Goal: Task Accomplishment & Management: Manage account settings

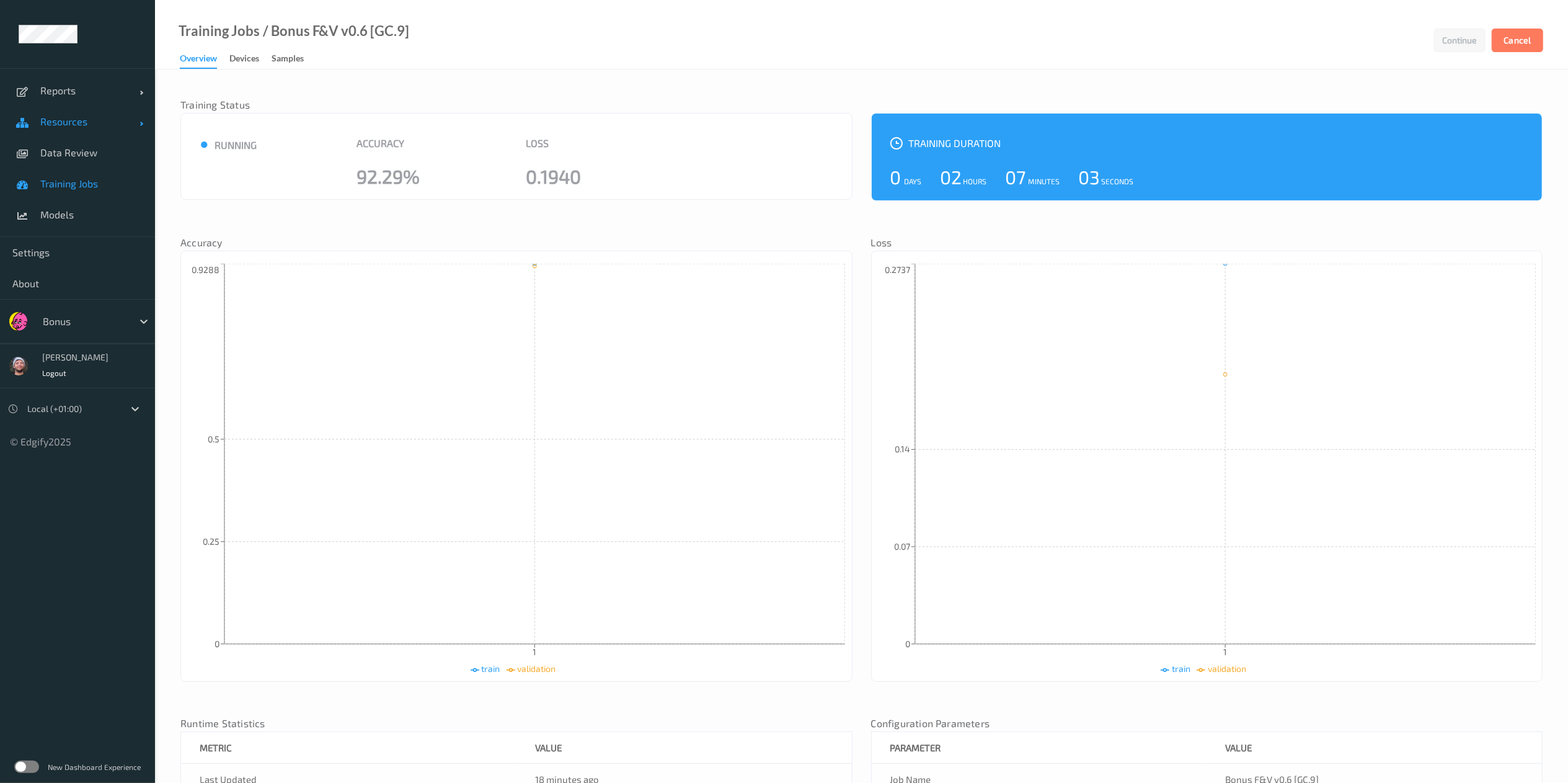
click at [68, 116] on span "Resources" at bounding box center [90, 122] width 99 height 13
click at [70, 137] on link "Devices" at bounding box center [77, 152] width 155 height 31
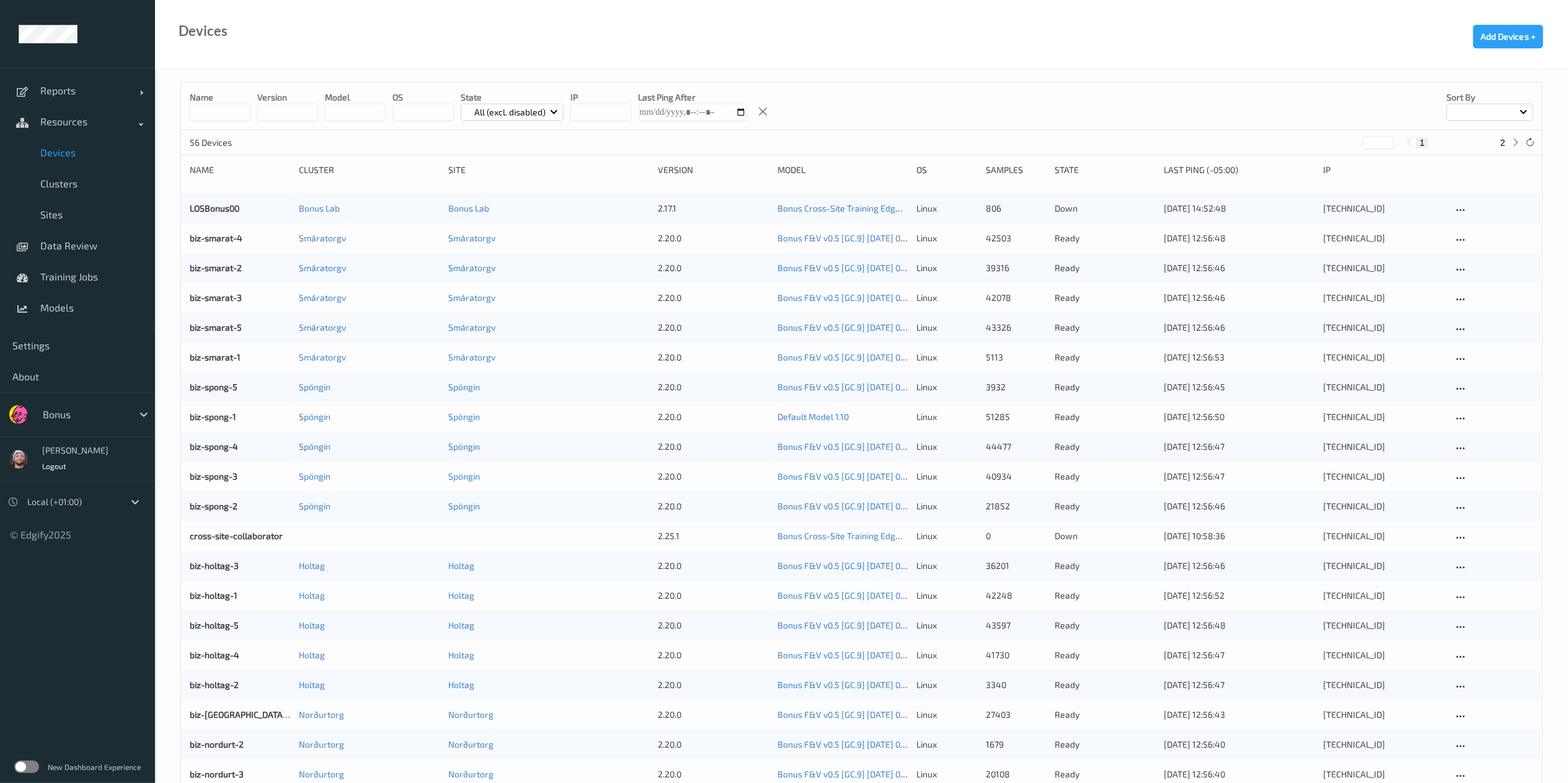
click at [55, 418] on div at bounding box center [84, 414] width 84 height 15
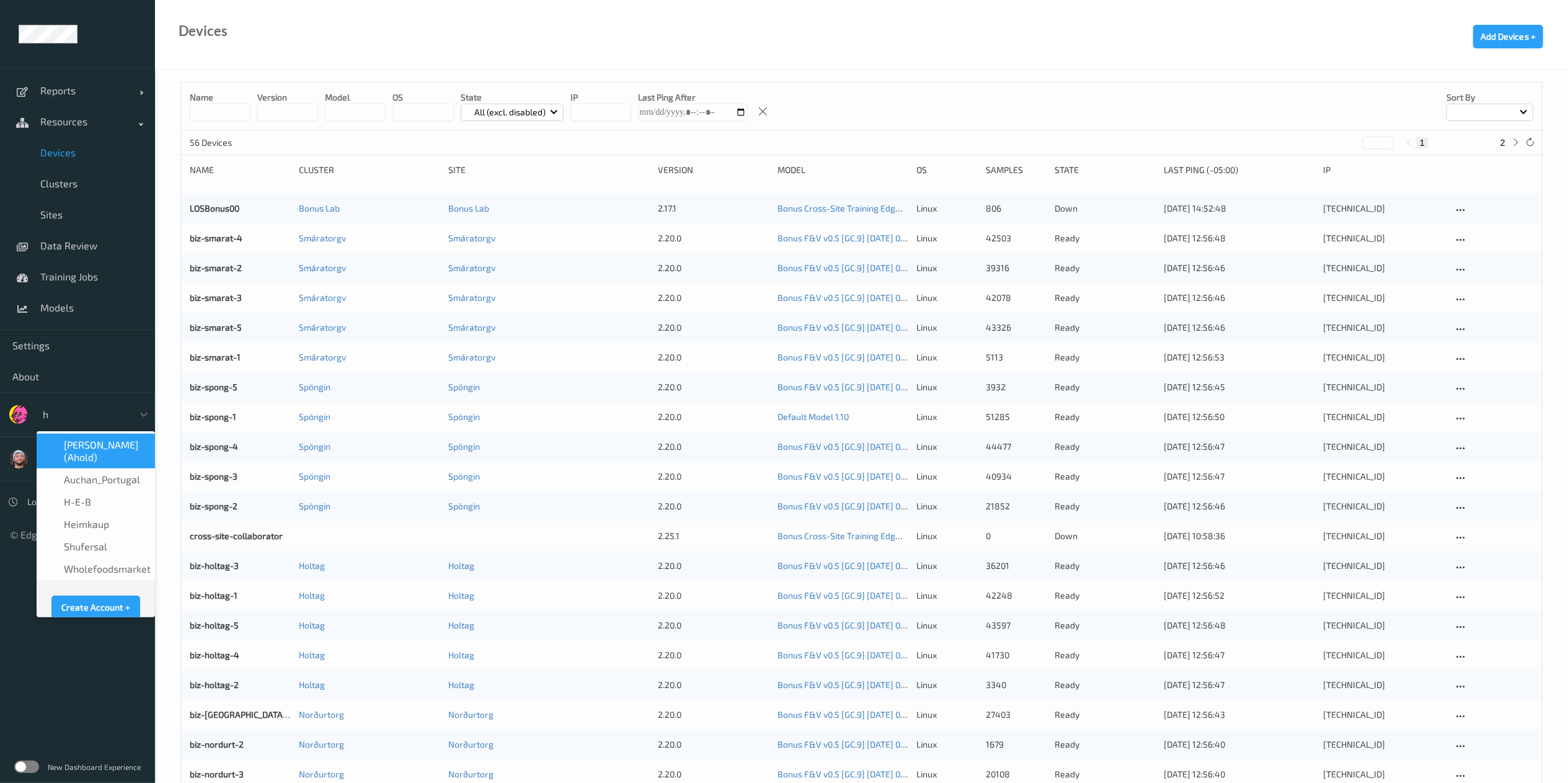
type input "h-"
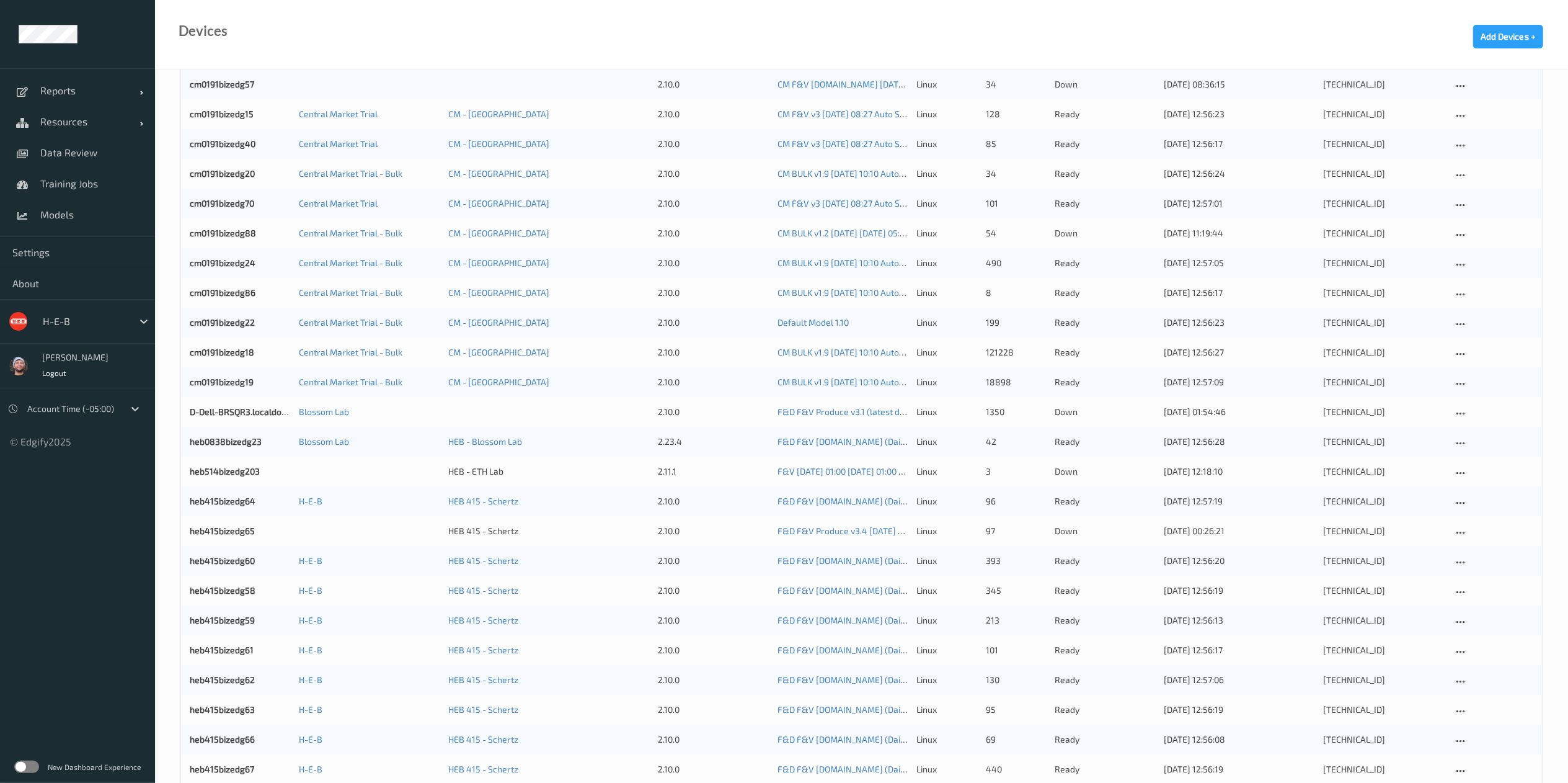
scroll to position [426, 0]
click at [57, 127] on span "Resources" at bounding box center [90, 122] width 99 height 13
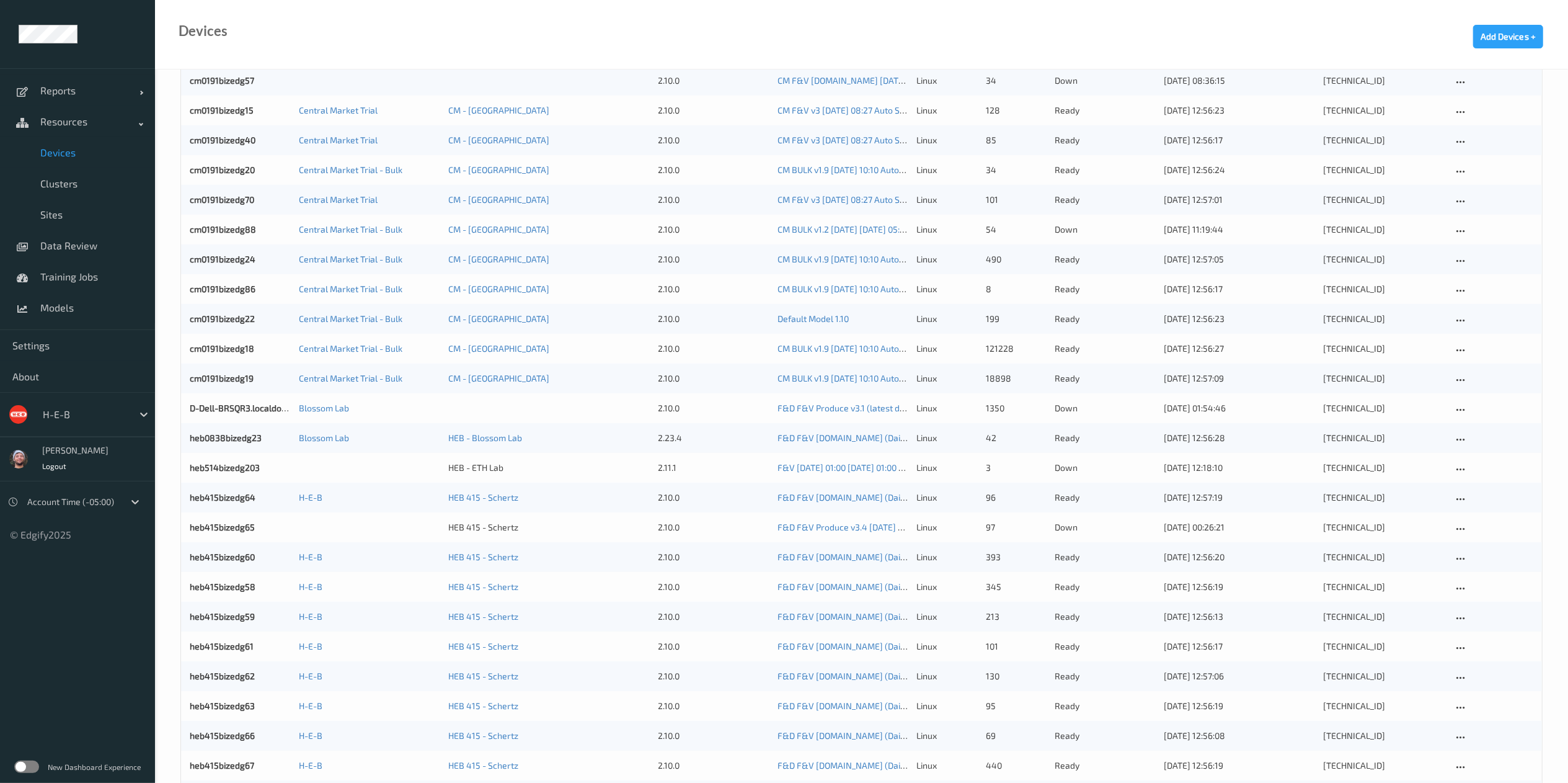
click at [63, 148] on span "Devices" at bounding box center [91, 152] width 102 height 13
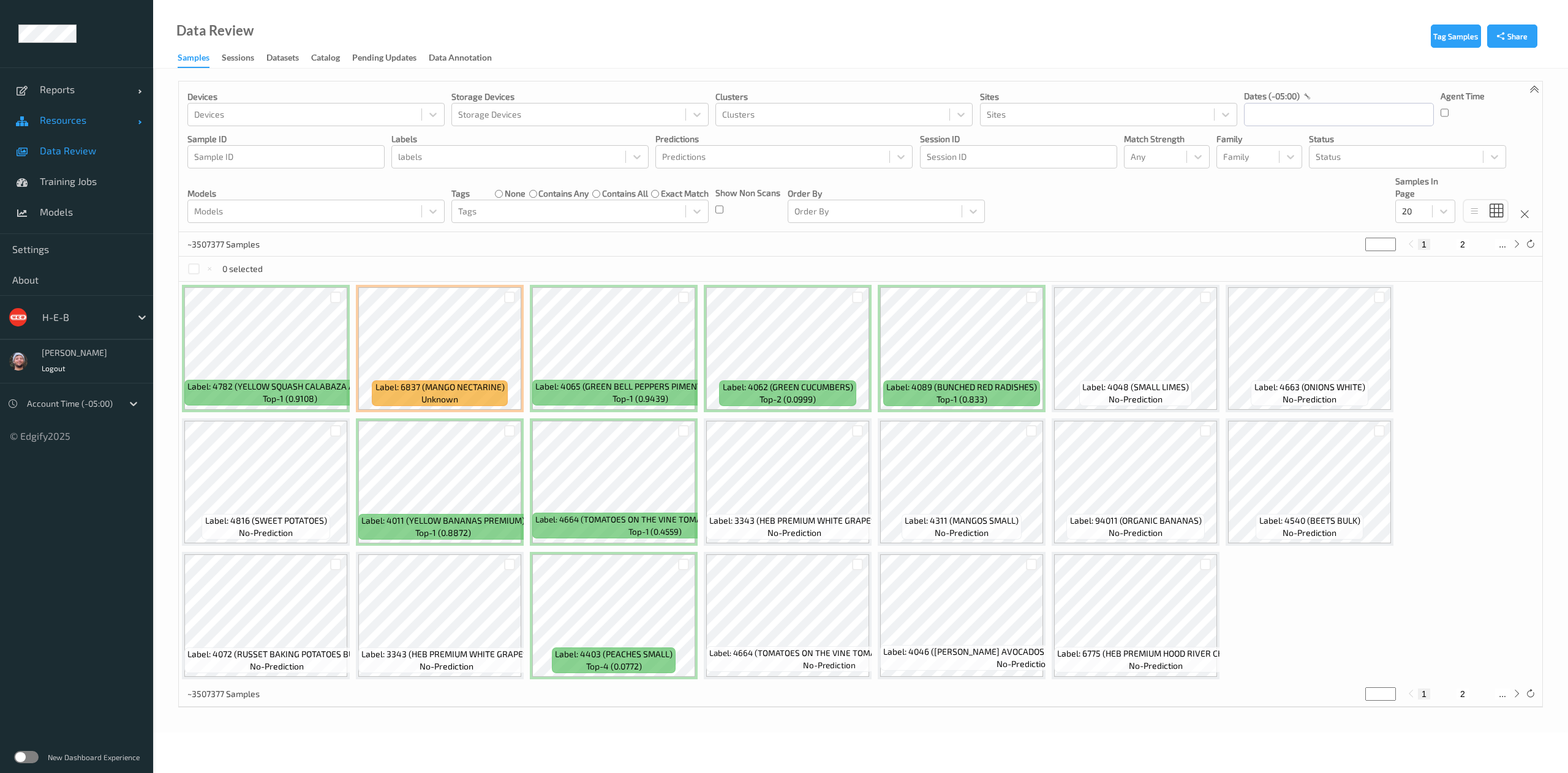
click at [47, 120] on span "Resources" at bounding box center [89, 120] width 98 height 12
click at [69, 152] on span "Devices" at bounding box center [90, 150] width 101 height 12
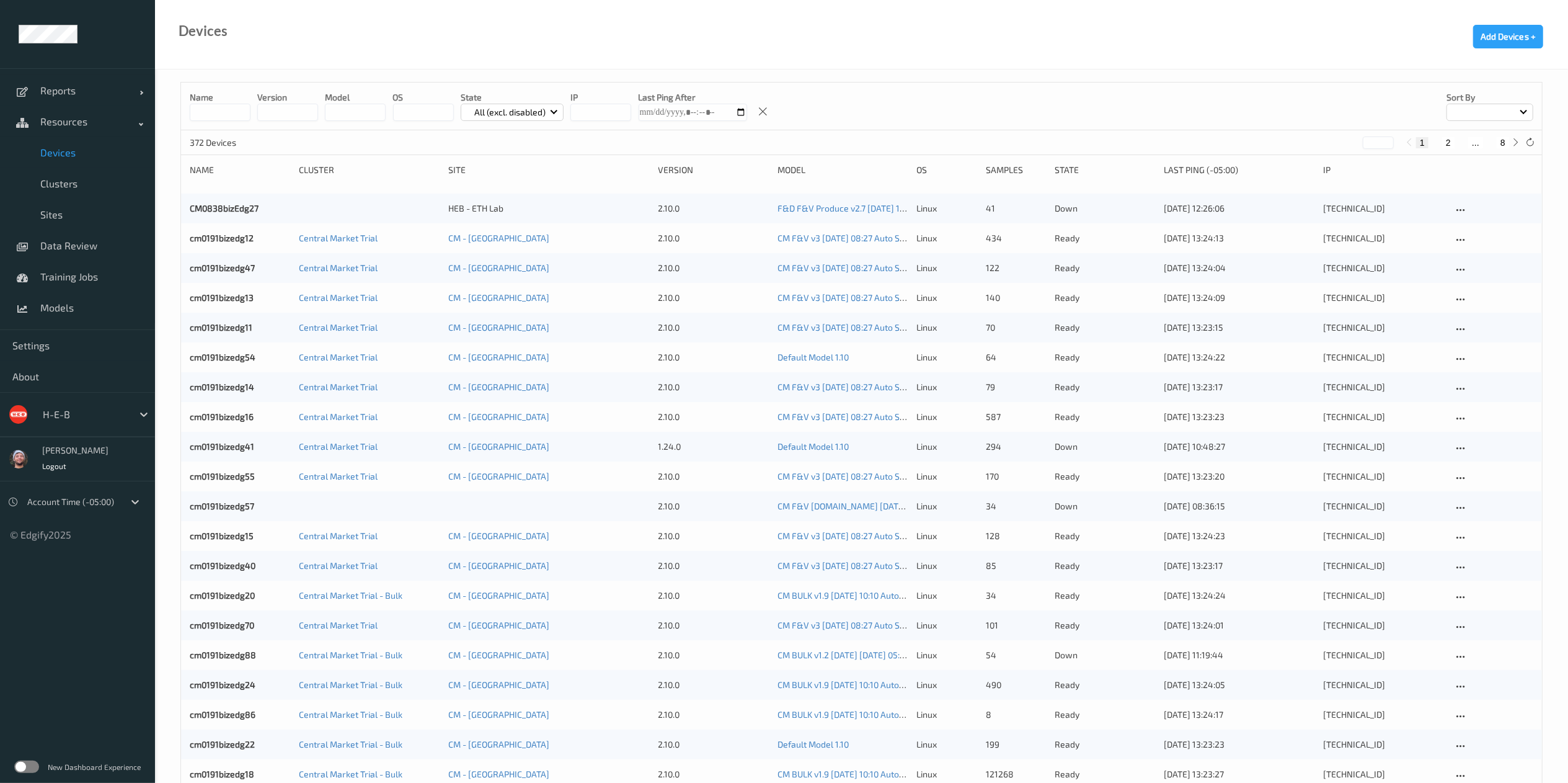
click at [227, 111] on input at bounding box center [220, 113] width 61 height 17
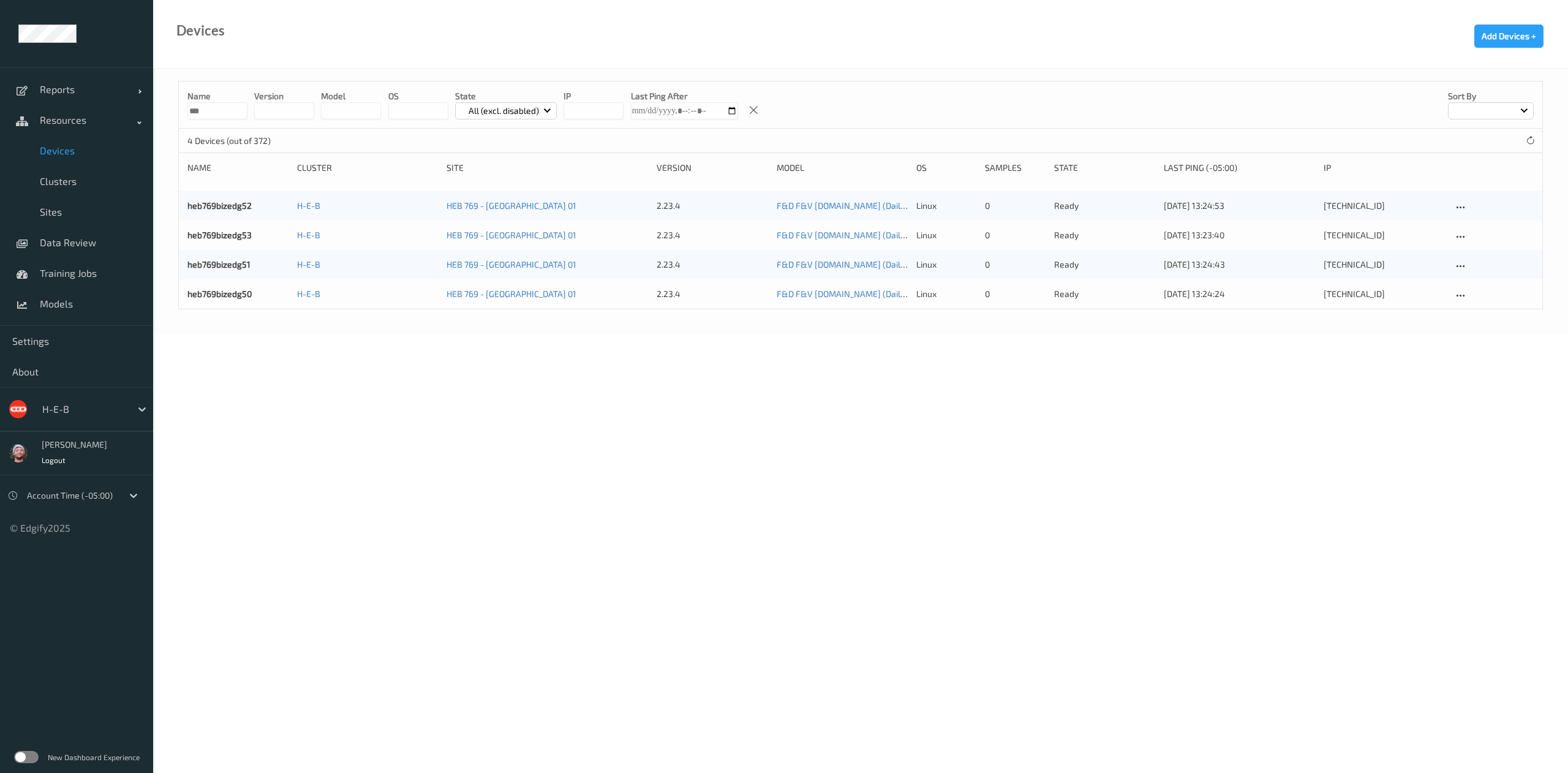
type input "***"
click at [572, 352] on body "Reports Default Report Customized Report Resources Devices Clusters Sites Data …" at bounding box center [784, 386] width 1568 height 773
click at [429, 694] on body "Reports Default Report Customized Report Resources Devices Clusters Sites Data …" at bounding box center [784, 386] width 1568 height 773
click at [563, 700] on body "Reports Default Report Customized Report Resources Devices Clusters Sites Data …" at bounding box center [784, 386] width 1568 height 773
click at [65, 144] on span "Devices" at bounding box center [90, 150] width 101 height 12
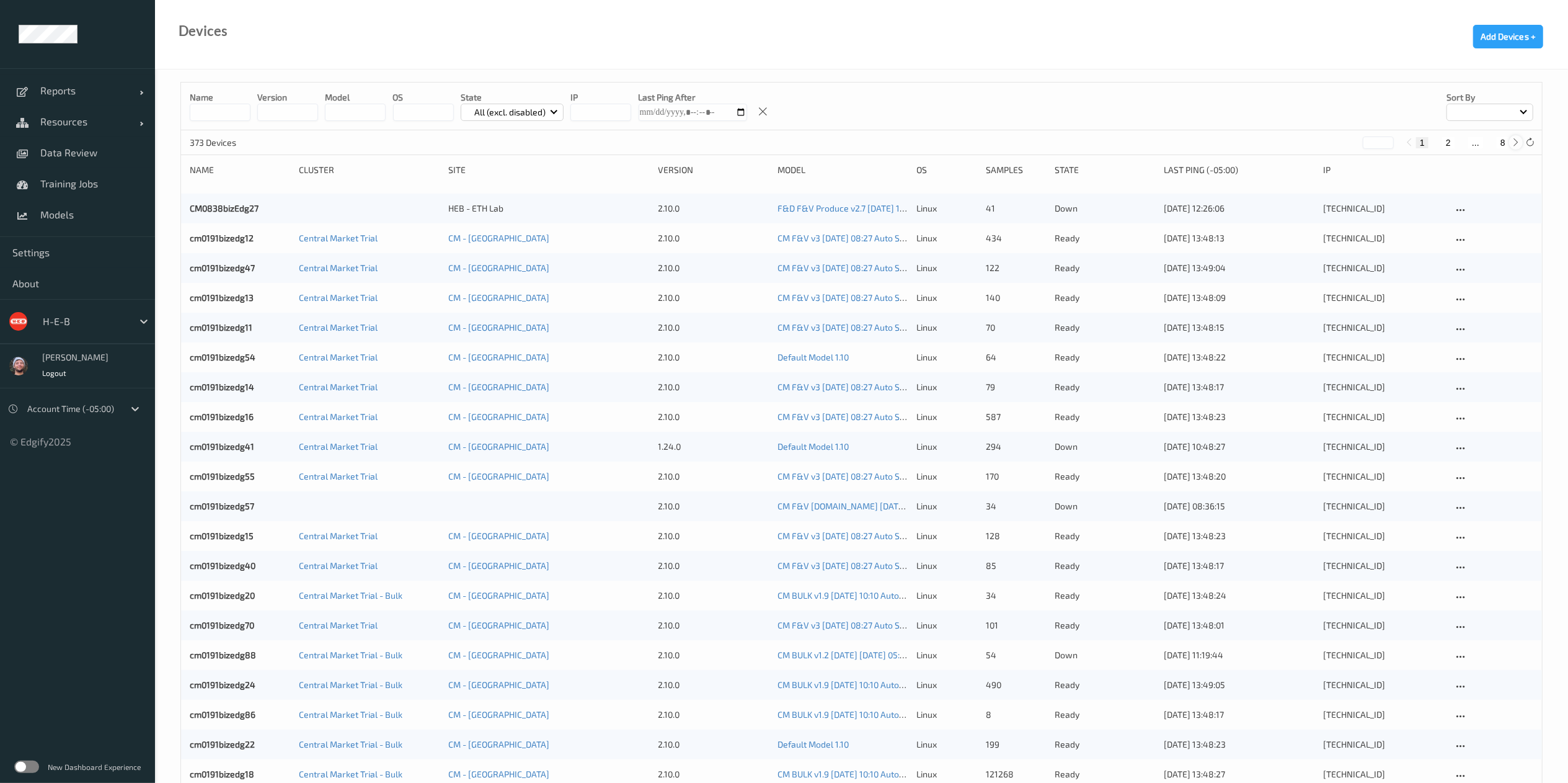
click at [1509, 141] on div at bounding box center [1516, 141] width 13 height 13
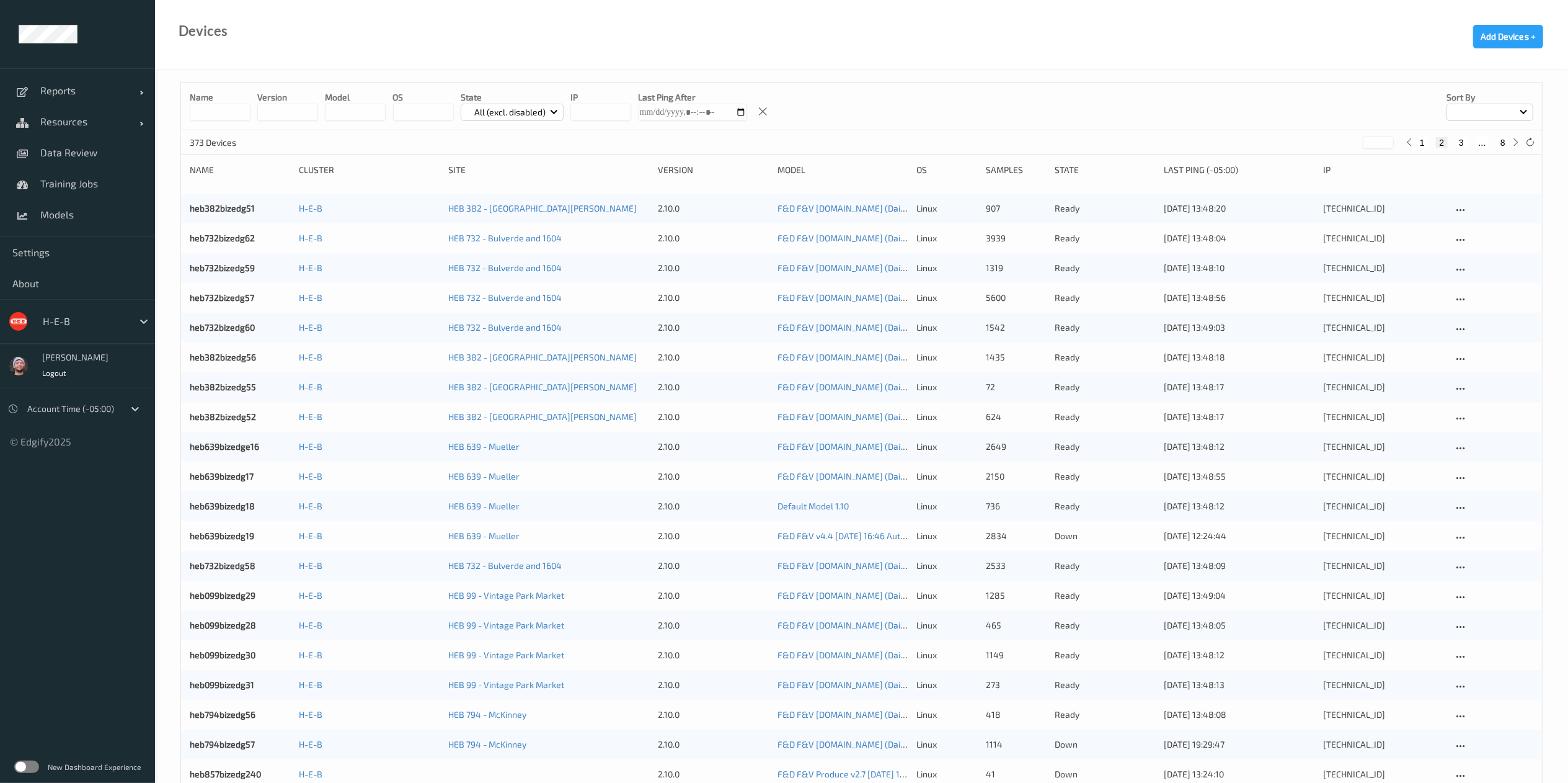
click at [1501, 143] on button "8" at bounding box center [1503, 142] width 13 height 11
type input "*"
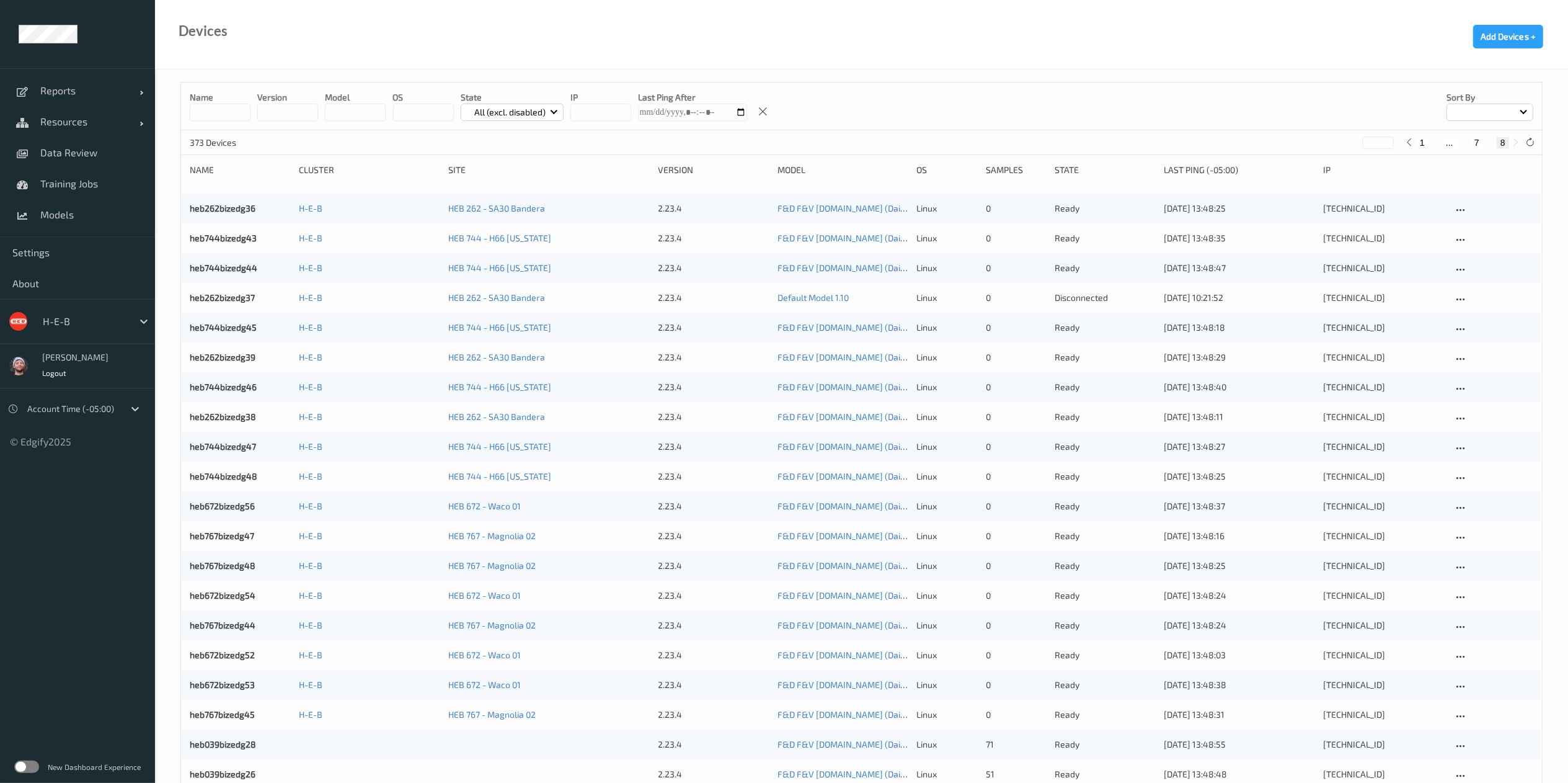
scroll to position [122, 0]
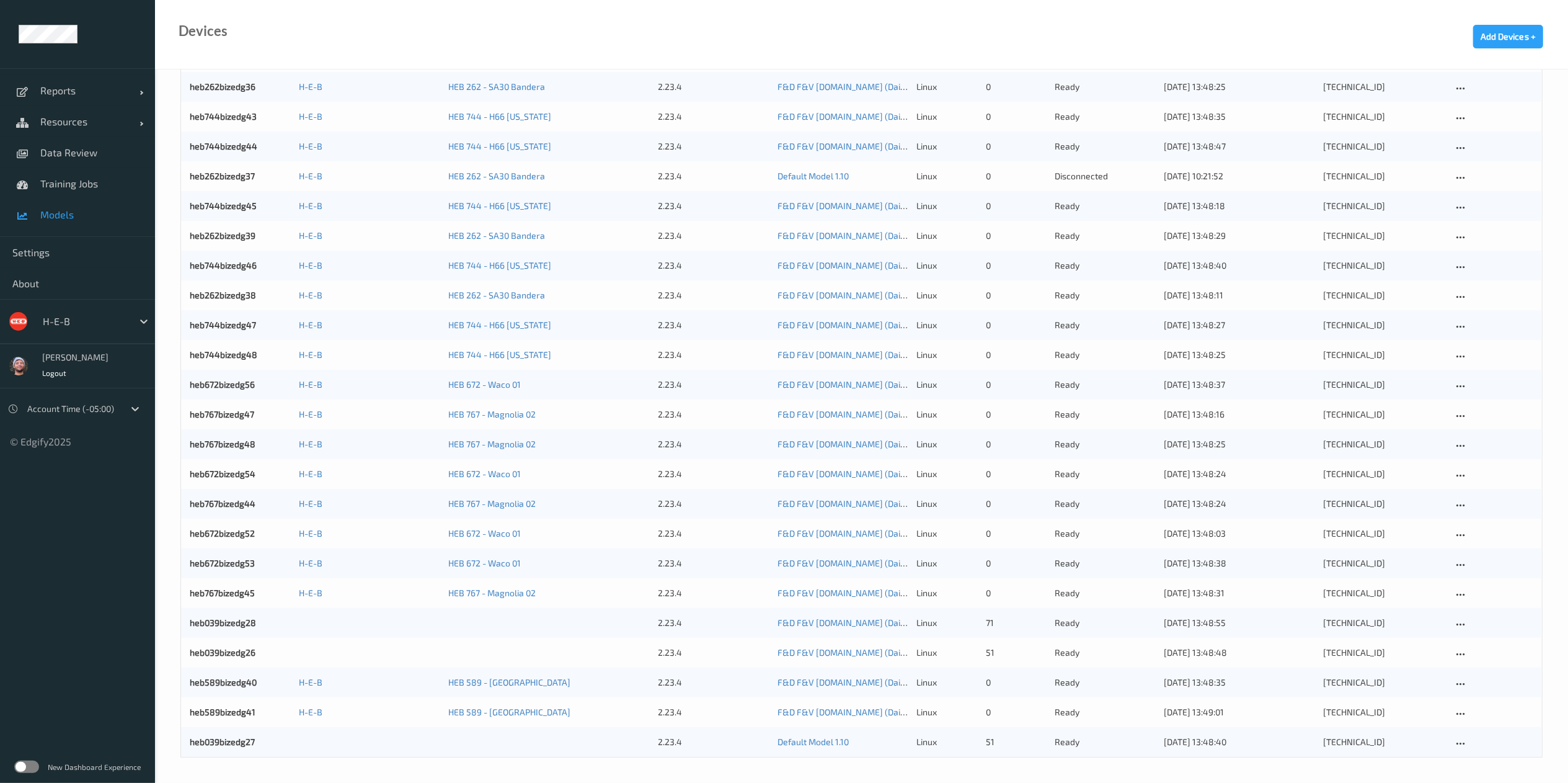
click at [92, 212] on span "Models" at bounding box center [91, 215] width 102 height 13
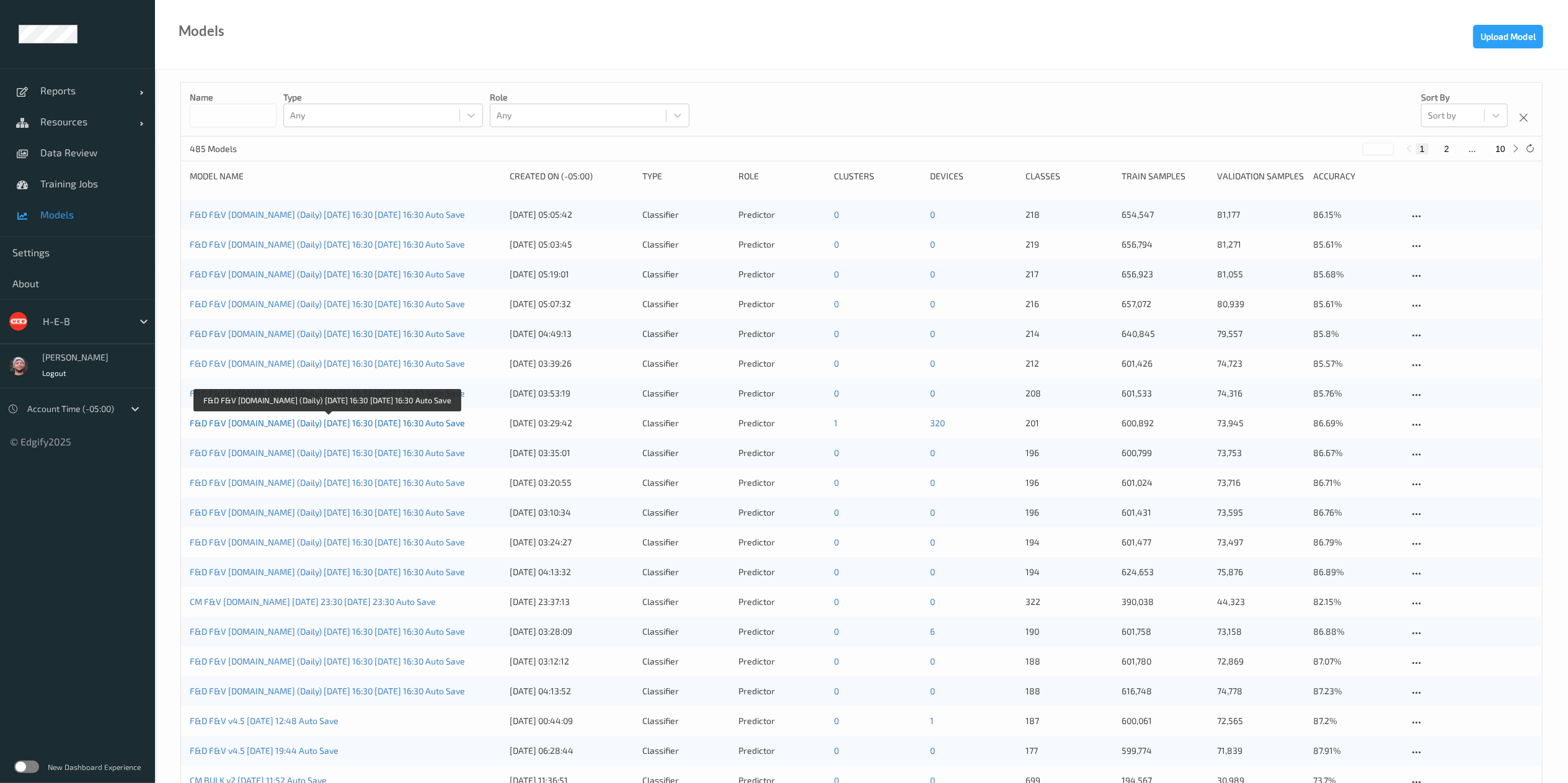
click at [410, 424] on link "F&D F&V [DOMAIN_NAME] (Daily) [DATE] 16:30 [DATE] 16:30 Auto Save" at bounding box center [327, 422] width 275 height 10
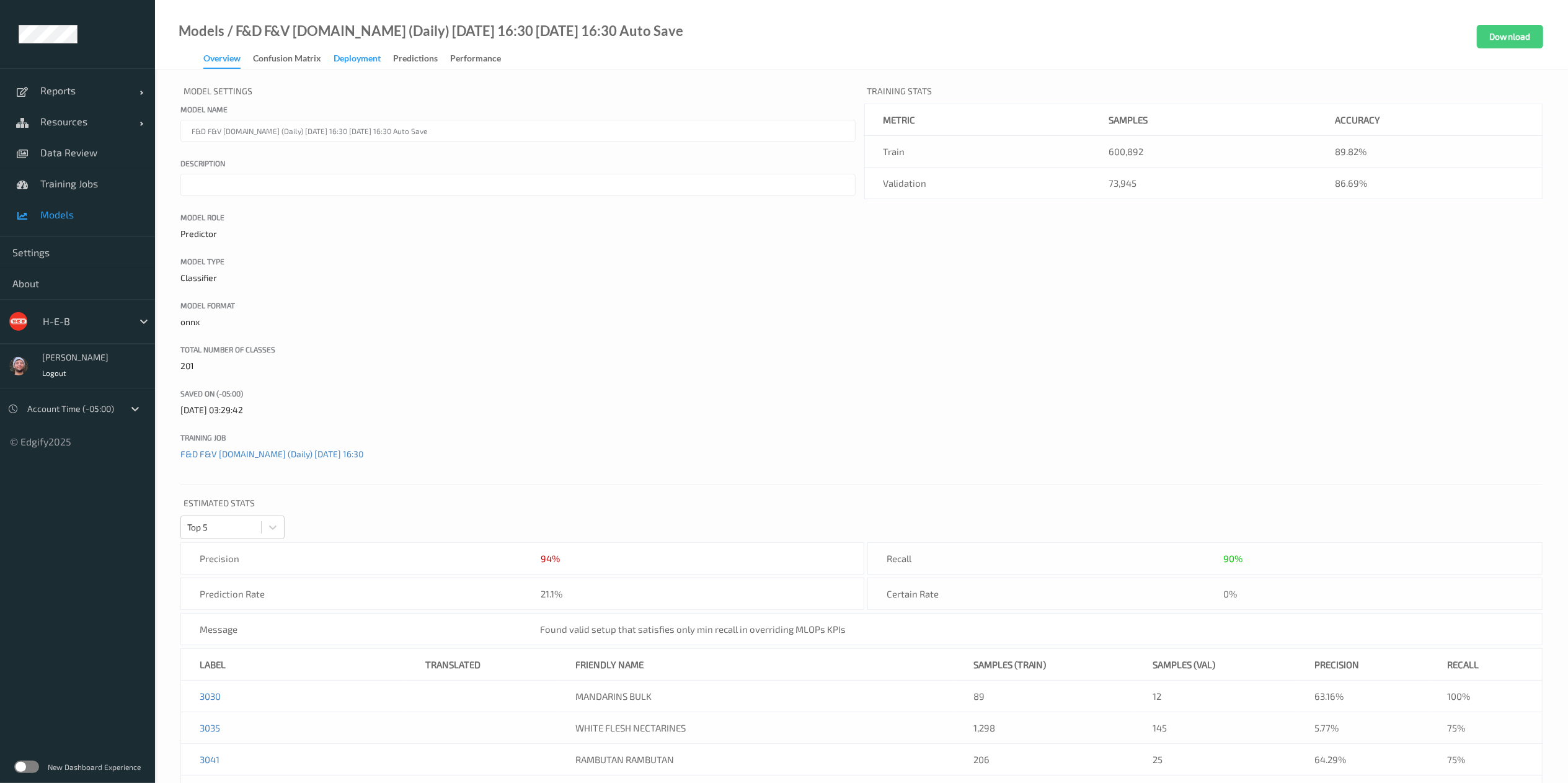
click at [343, 56] on div "Deployment" at bounding box center [357, 60] width 47 height 16
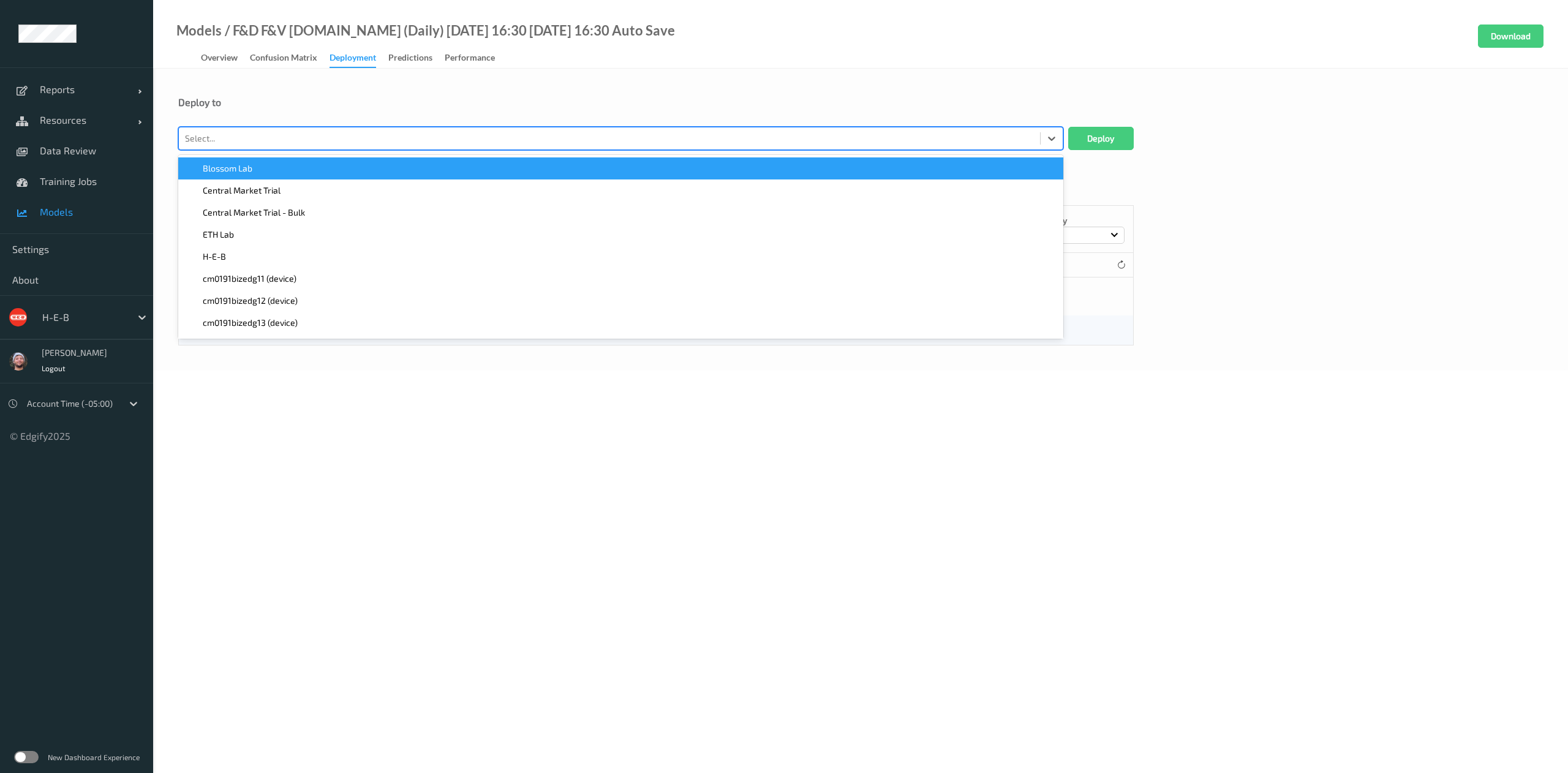
click at [265, 134] on div at bounding box center [610, 138] width 849 height 15
type input "039"
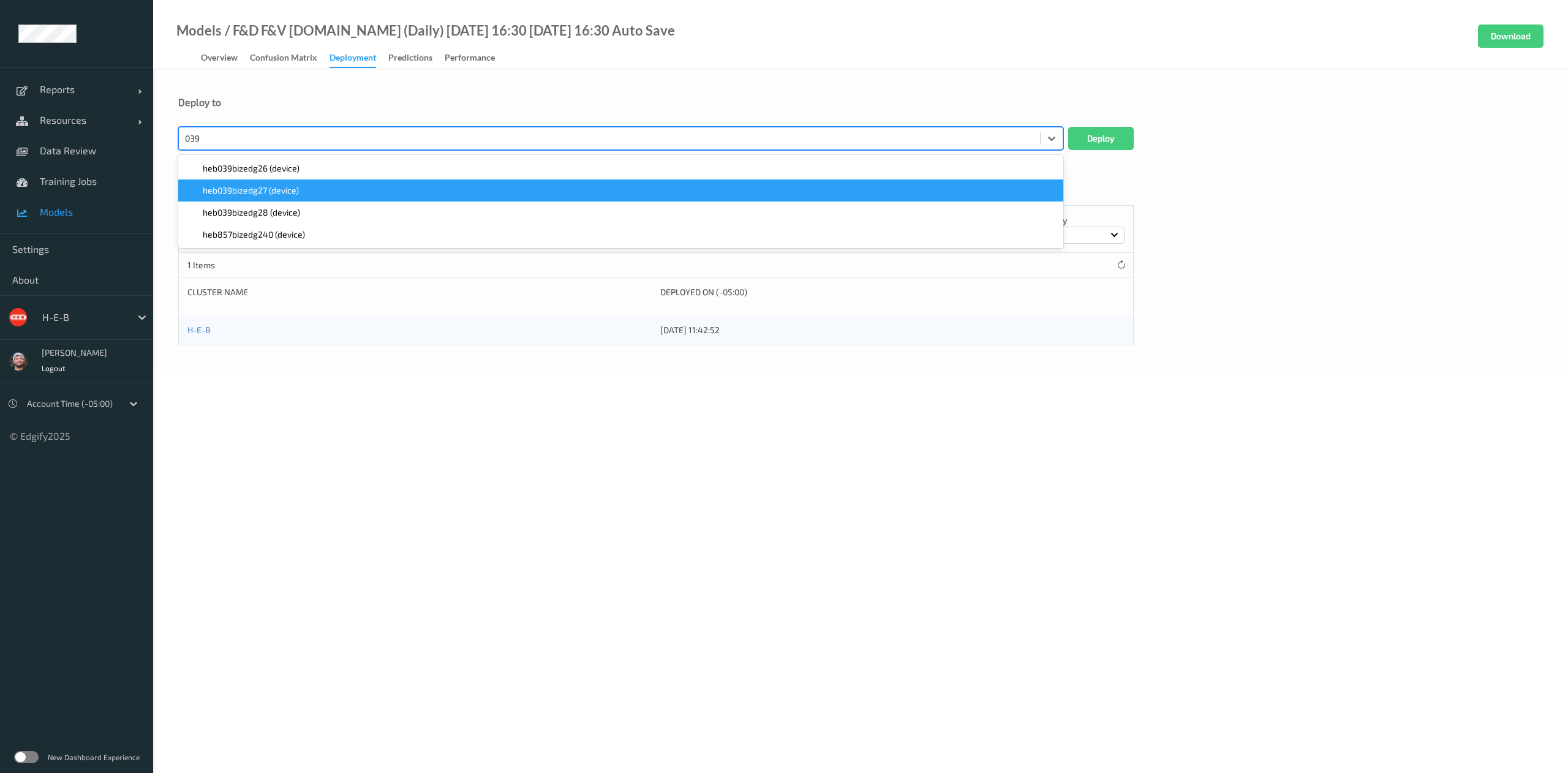
click at [311, 196] on div "heb039bizedg27 (device)" at bounding box center [621, 191] width 870 height 12
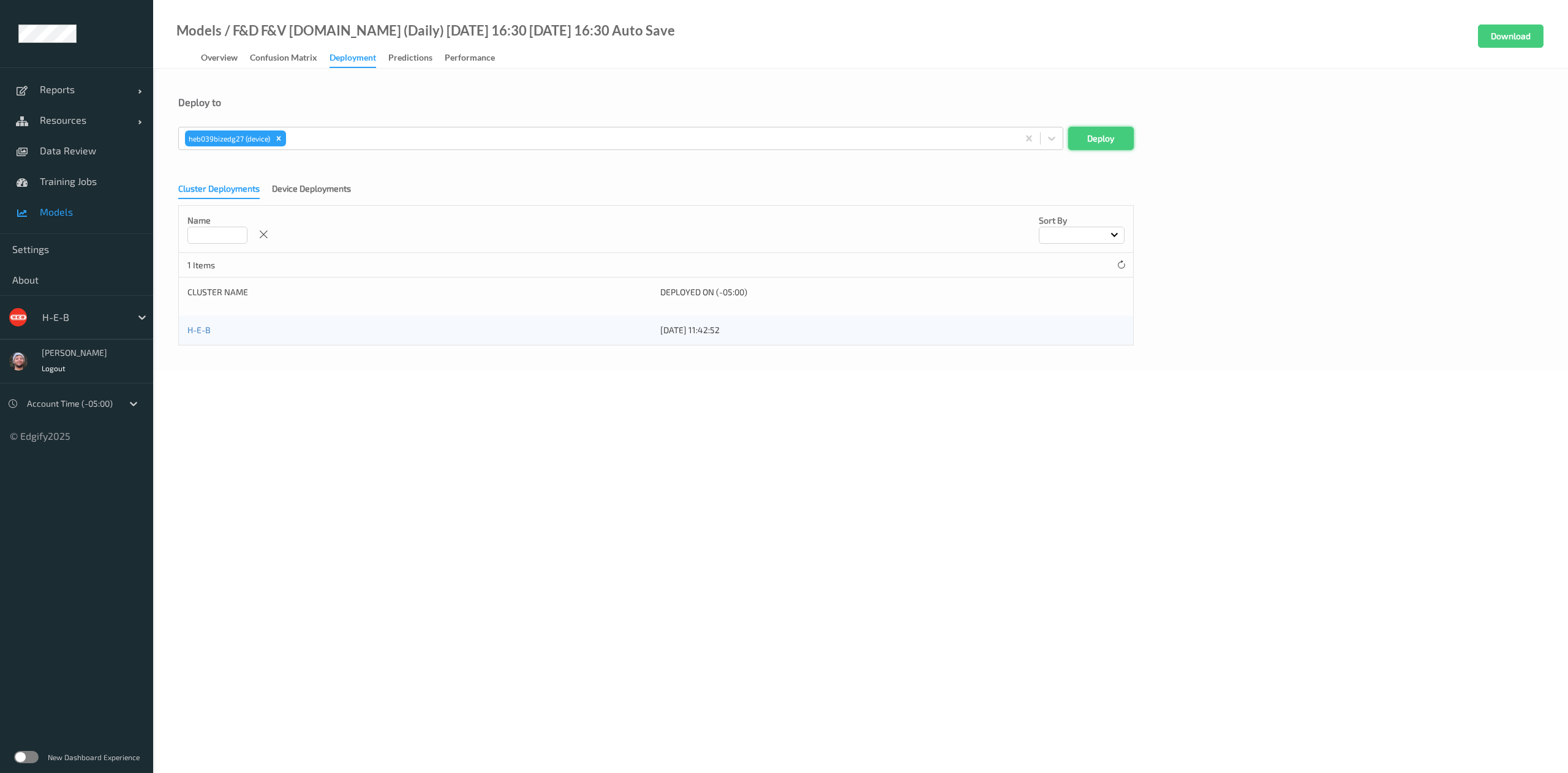
click at [1097, 138] on button "Deploy" at bounding box center [1100, 138] width 66 height 23
click at [55, 121] on span "Resources" at bounding box center [89, 120] width 98 height 12
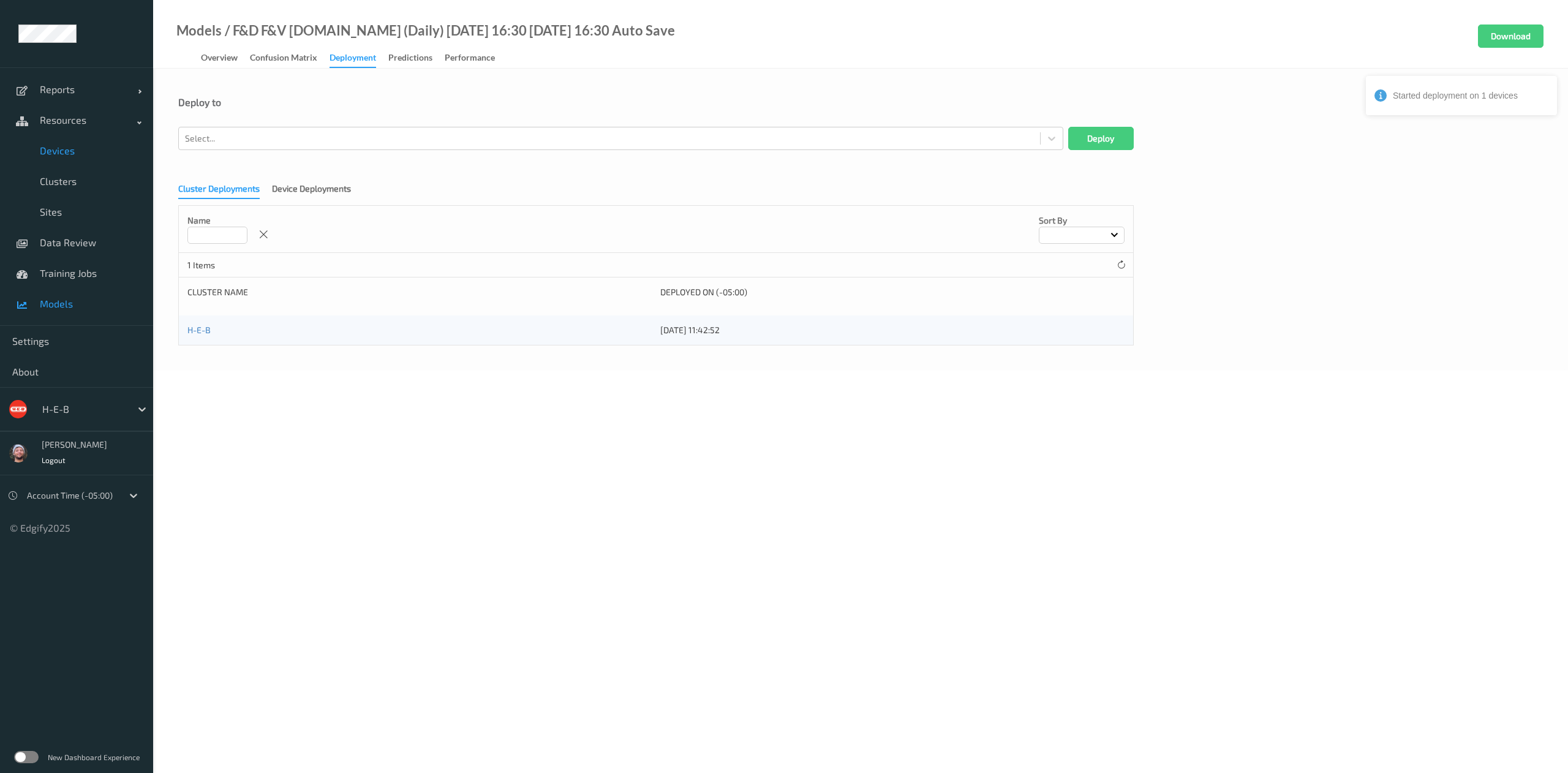
click at [67, 141] on link "Devices" at bounding box center [76, 150] width 153 height 31
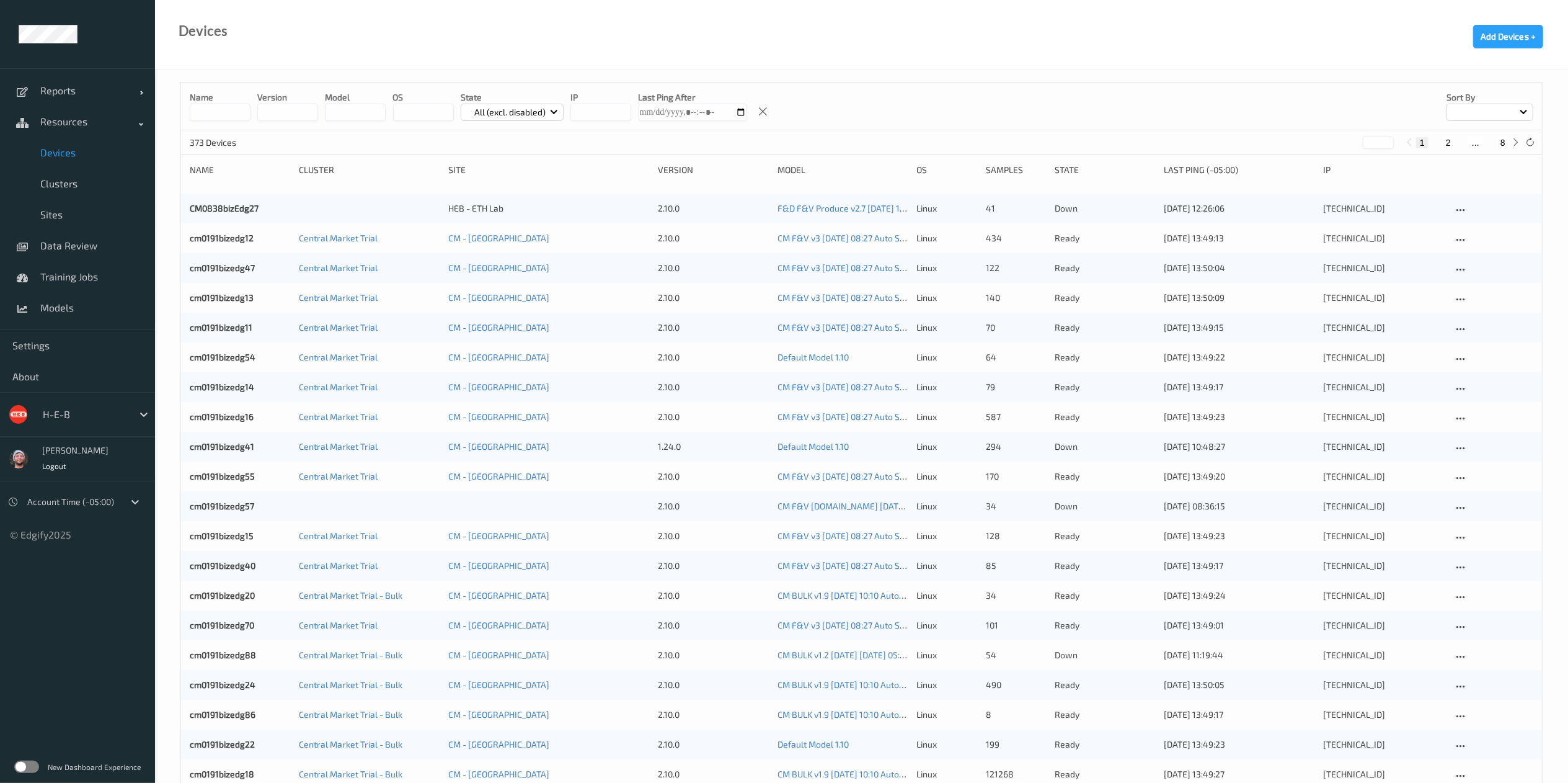
click at [1501, 138] on button "8" at bounding box center [1503, 142] width 13 height 11
type input "*"
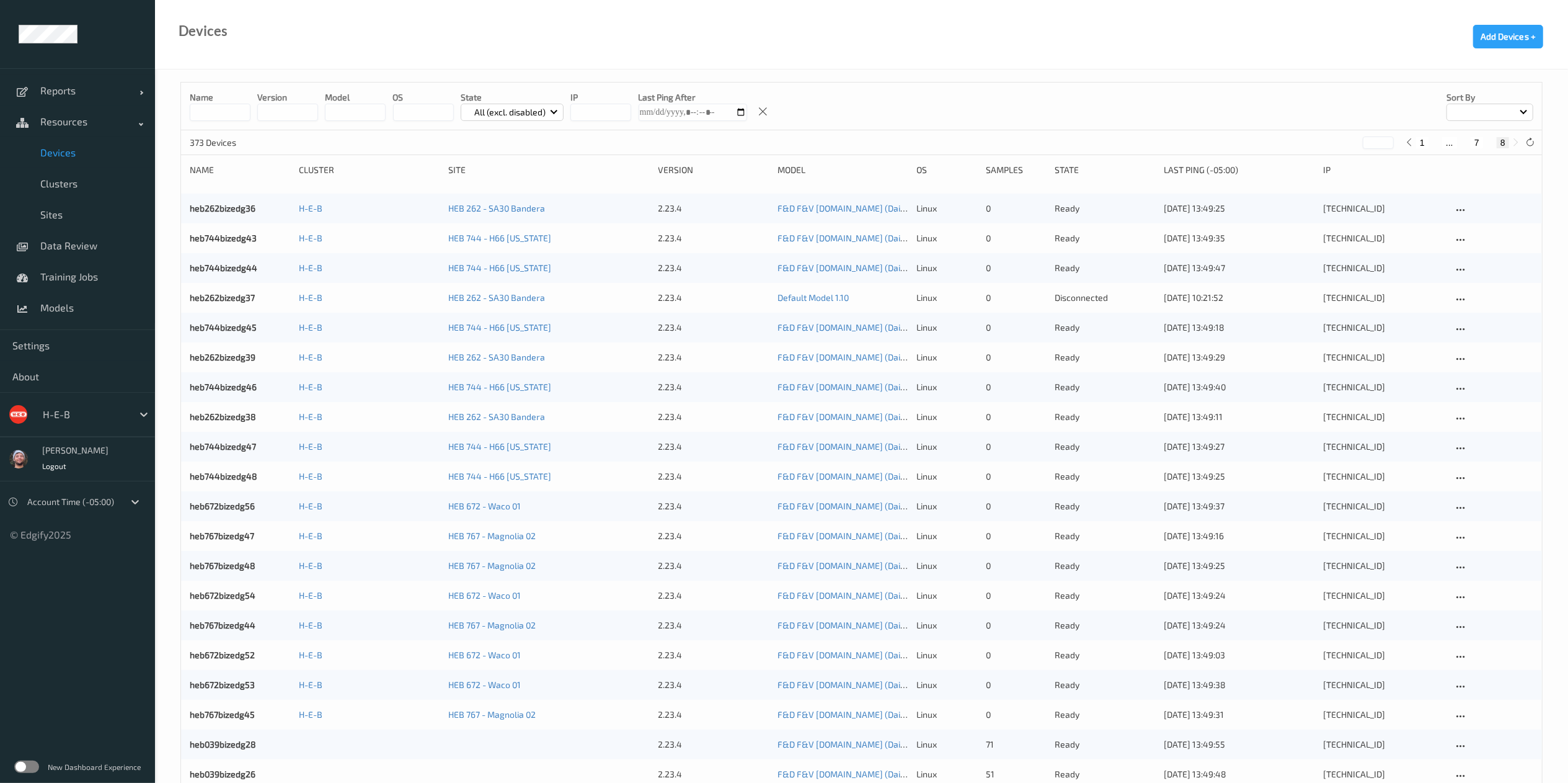
scroll to position [122, 0]
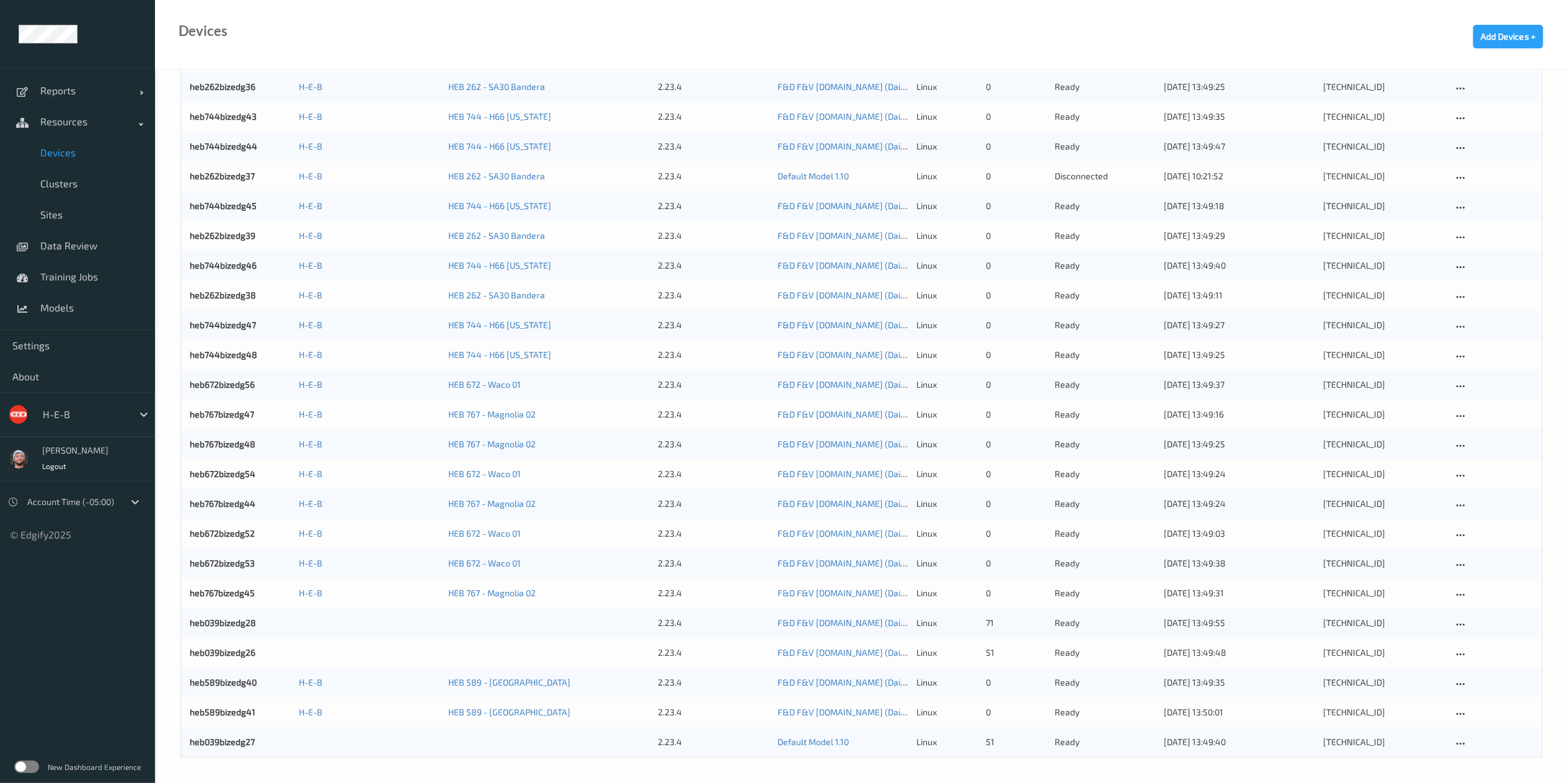
click at [232, 732] on div "heb039bizedg27 2.23.4 Default Model 1.10 linux 51 ready [DATE] 13:49:40 [TECHNI…" at bounding box center [862, 742] width 1361 height 30
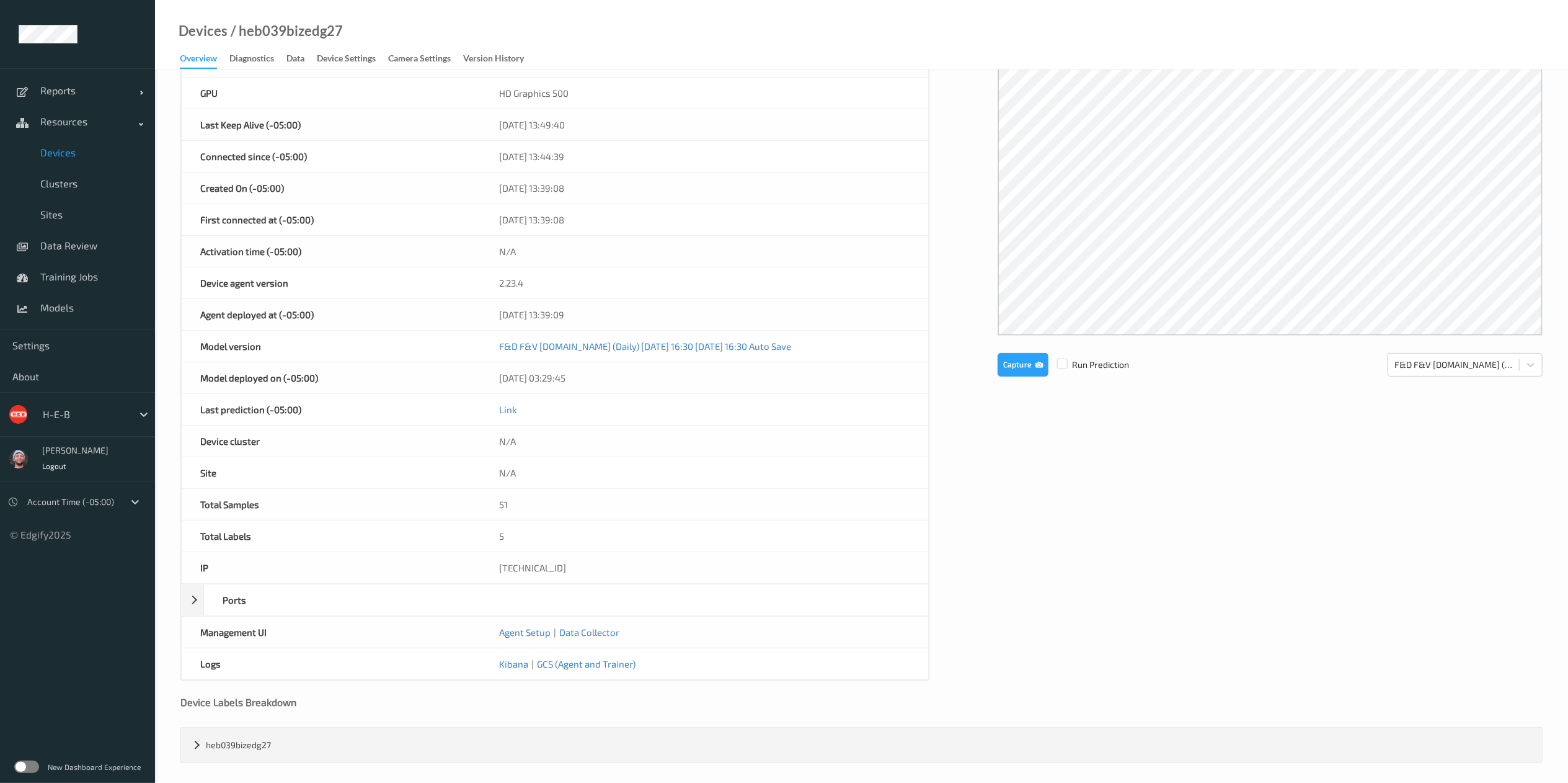
scroll to position [257, 0]
click at [0, 724] on ul "Reports Default Report Customized Report Resources Devices Clusters Sites Data …" at bounding box center [77, 392] width 155 height 783
click at [83, 160] on link "Devices" at bounding box center [77, 152] width 155 height 31
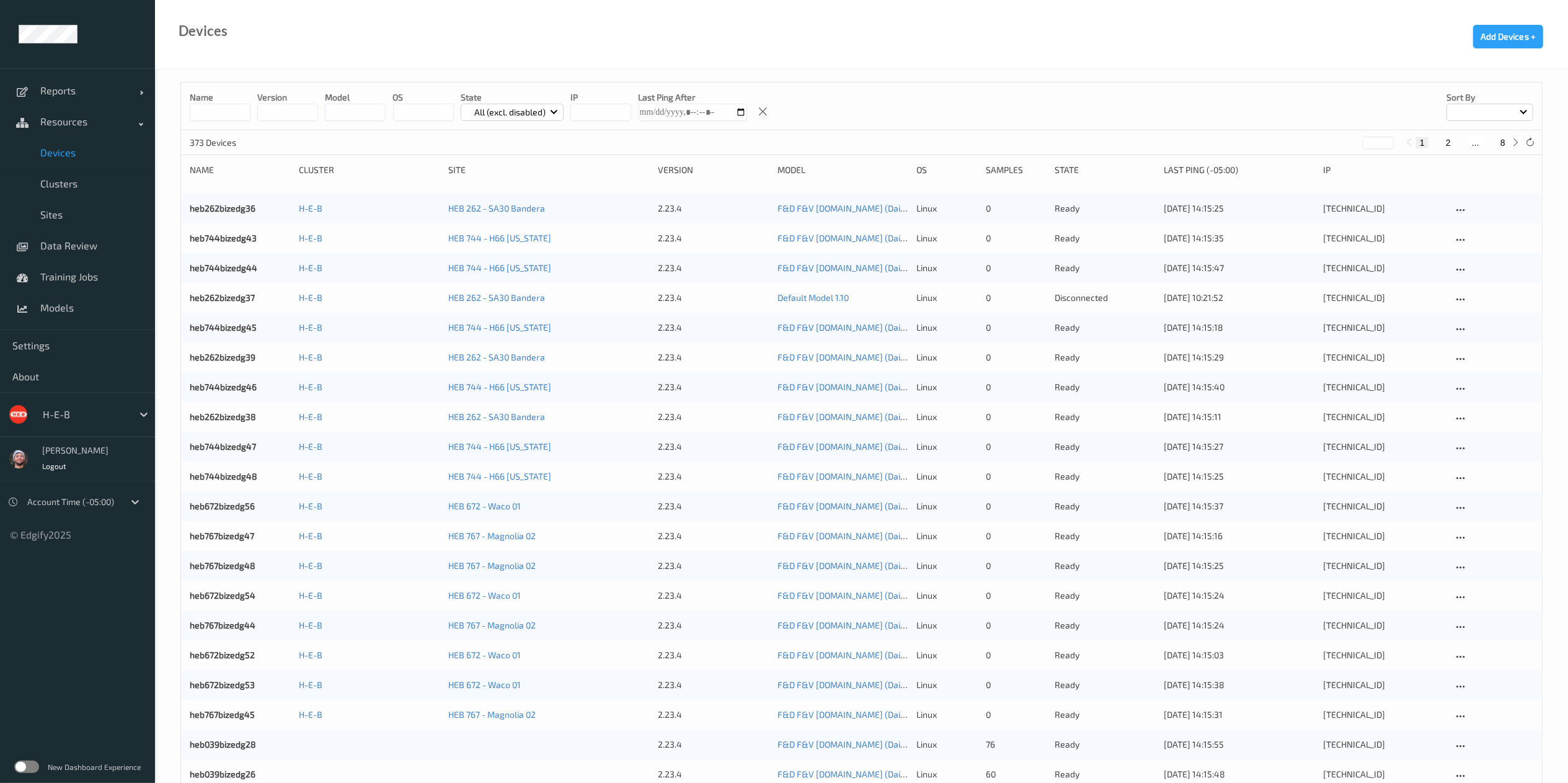
click at [1502, 143] on button "8" at bounding box center [1503, 142] width 13 height 11
type input "*"
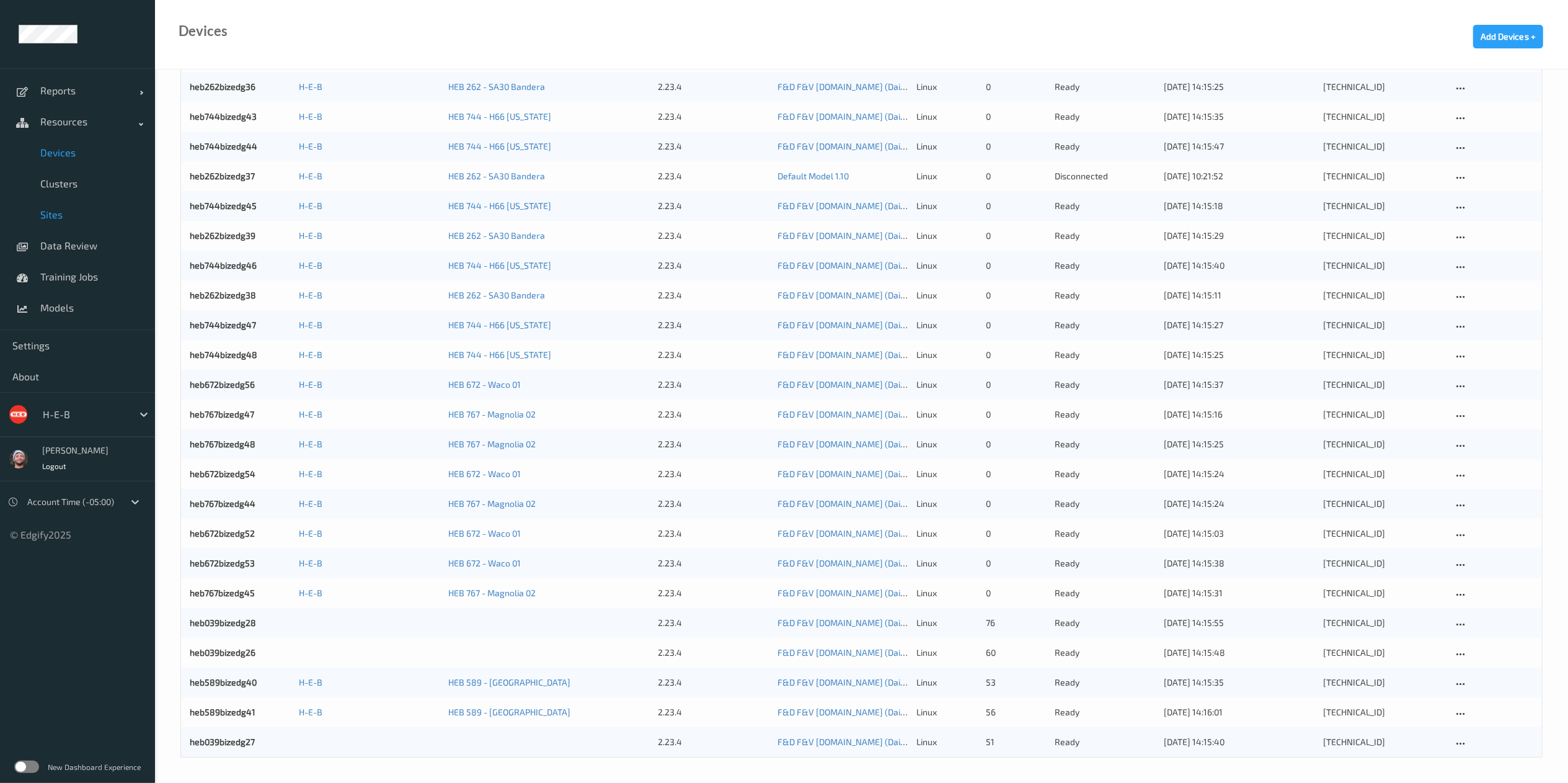
click at [77, 210] on span "Sites" at bounding box center [91, 215] width 102 height 13
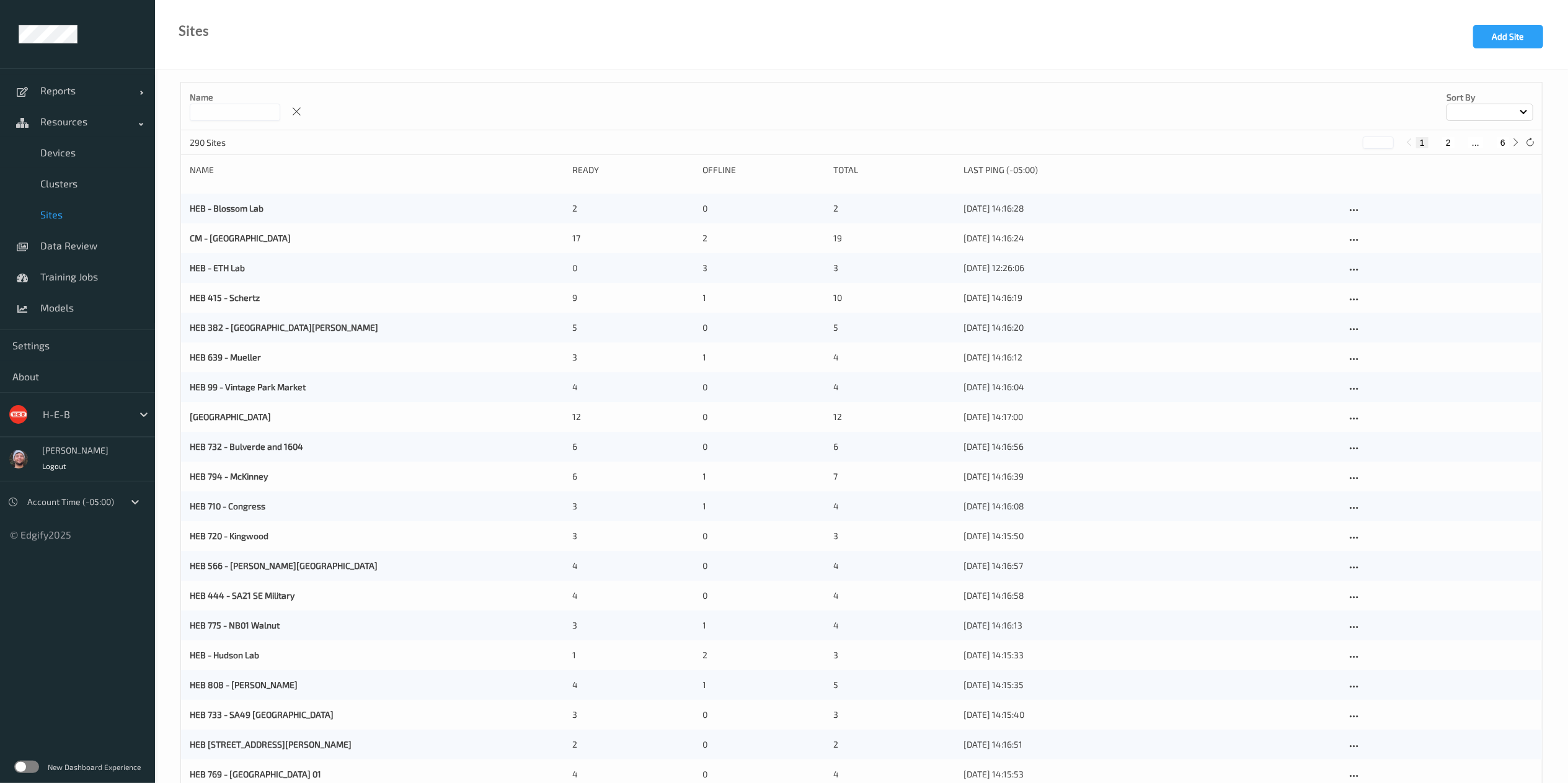
click at [223, 116] on input at bounding box center [235, 113] width 91 height 17
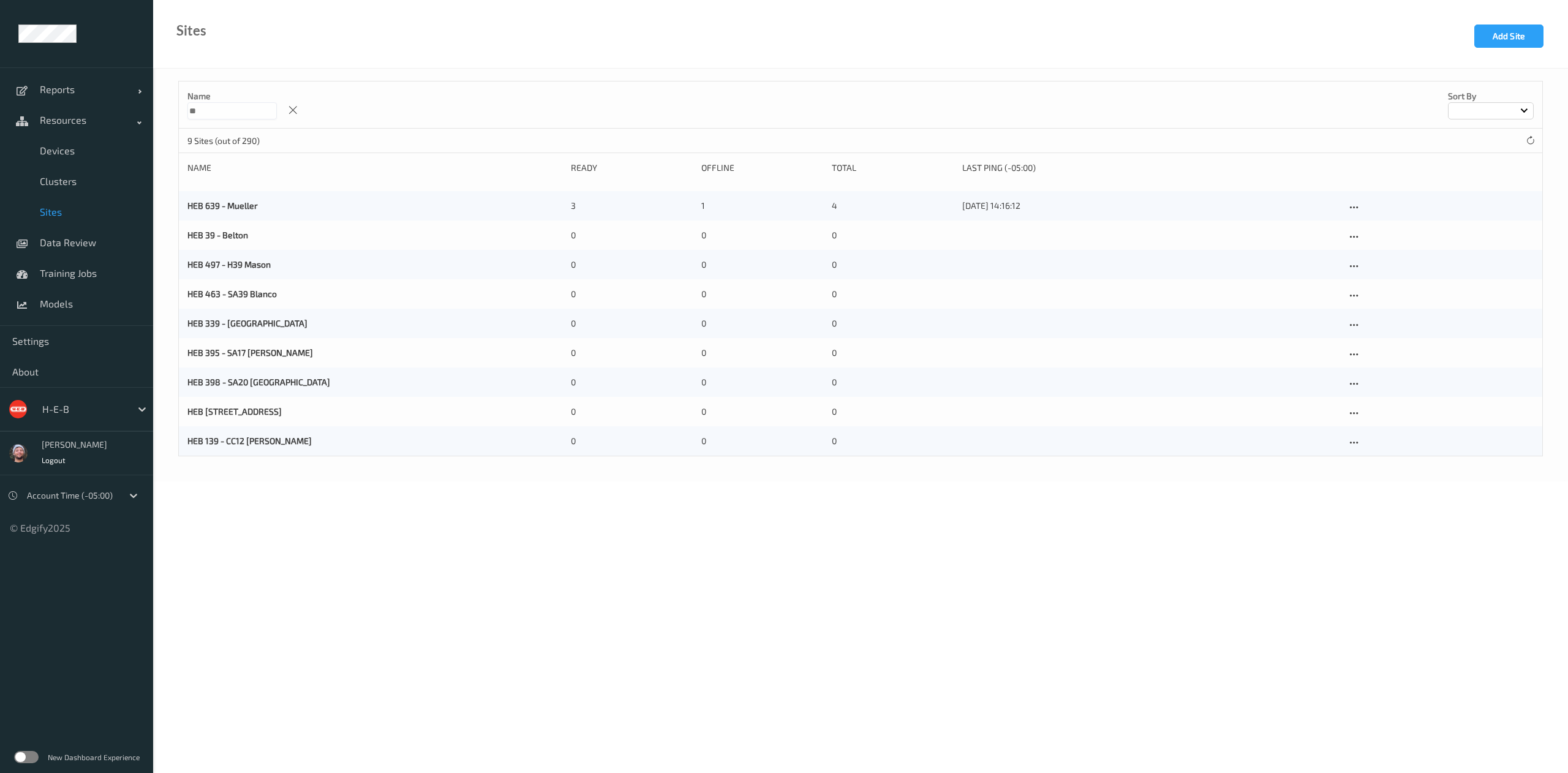
type input "**"
click at [260, 568] on body "Reports Default Report Customized Report Resources Devices Clusters Sites Data …" at bounding box center [784, 386] width 1568 height 773
click at [1361, 236] on div at bounding box center [1354, 237] width 15 height 15
click at [1370, 265] on link "Edit Site" at bounding box center [1378, 258] width 64 height 22
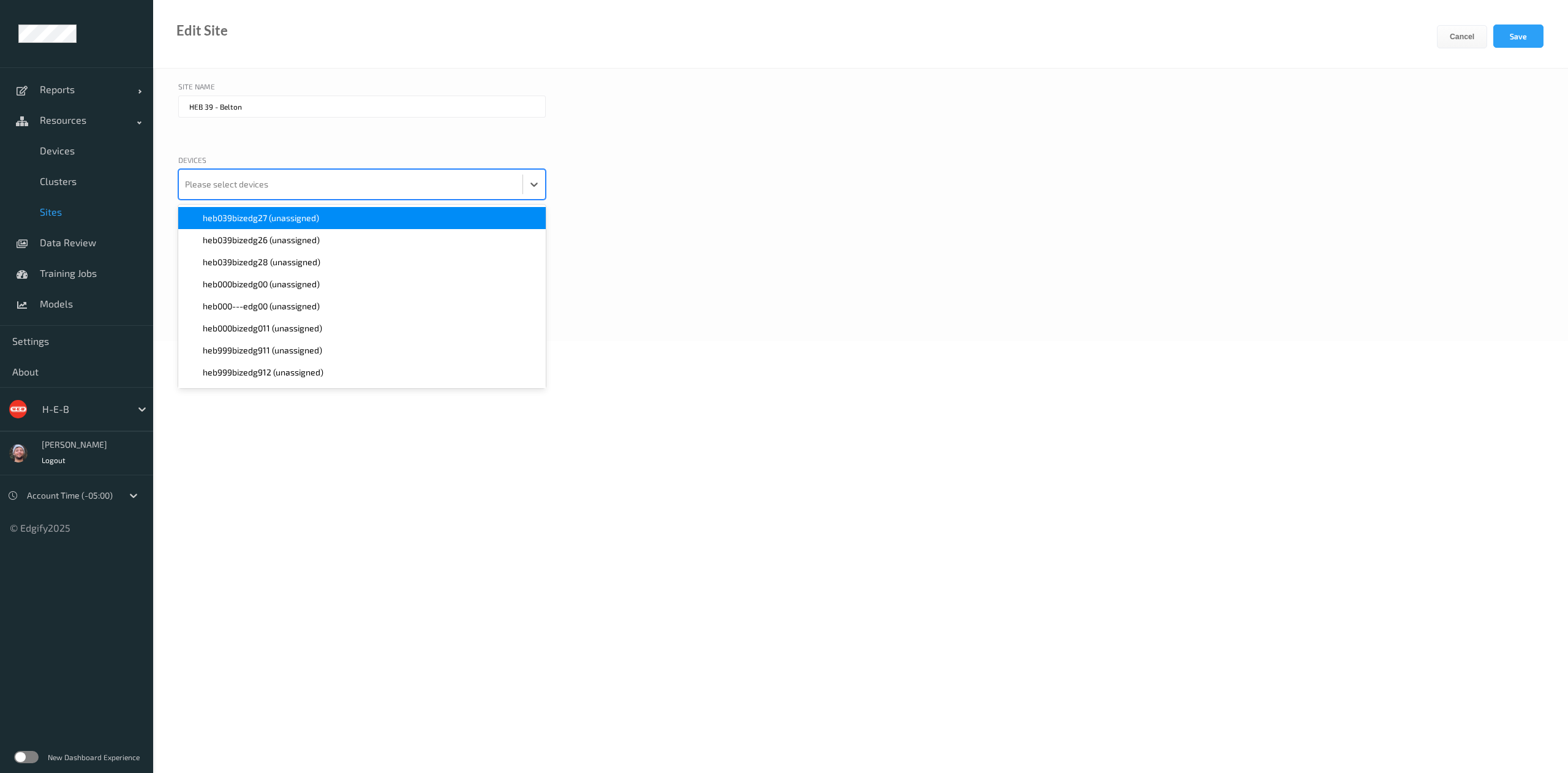
click at [259, 175] on div at bounding box center [350, 184] width 331 height 25
type input "039"
paste input "039"
type input "039"
paste input "039"
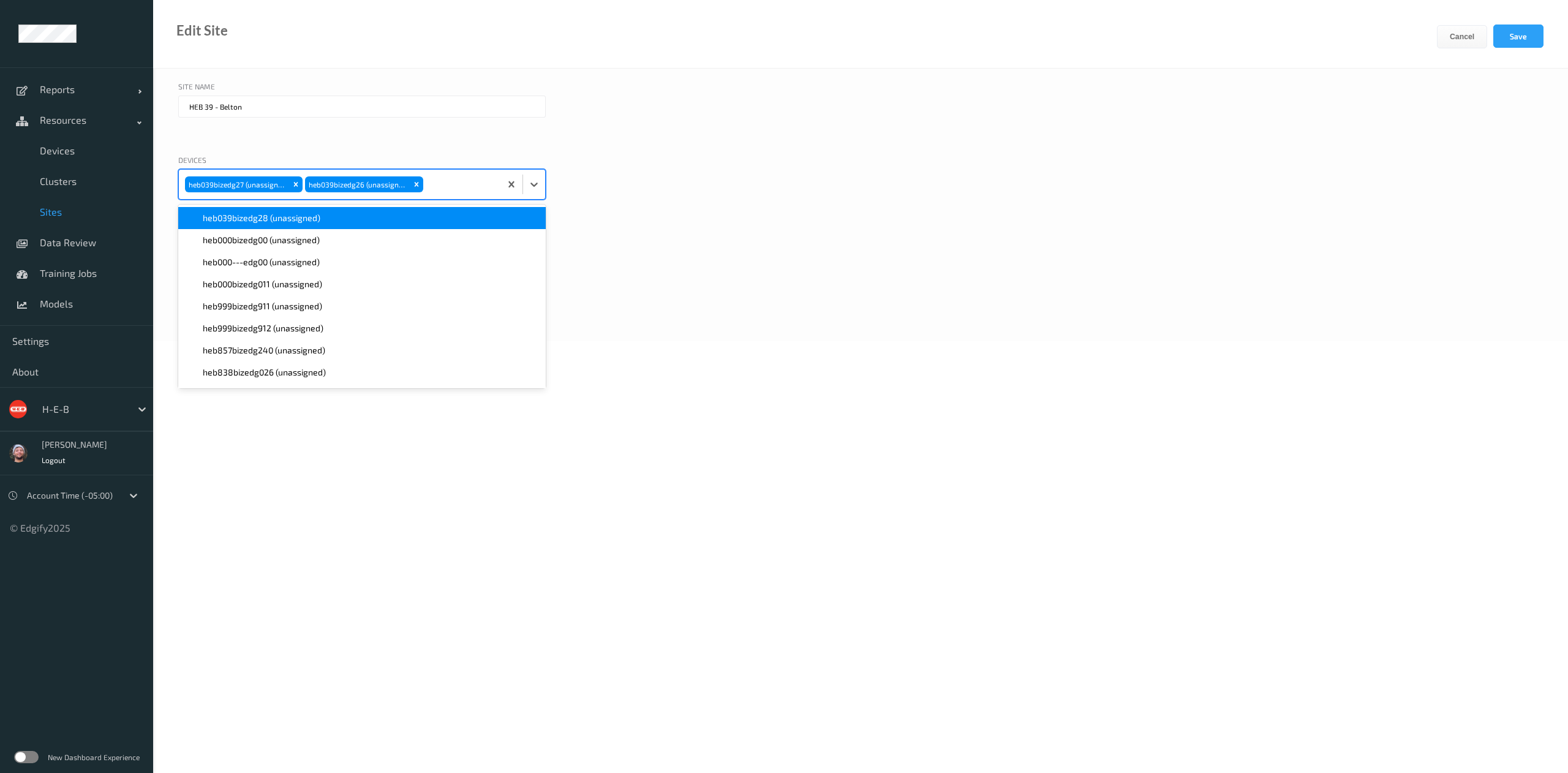
type input "039"
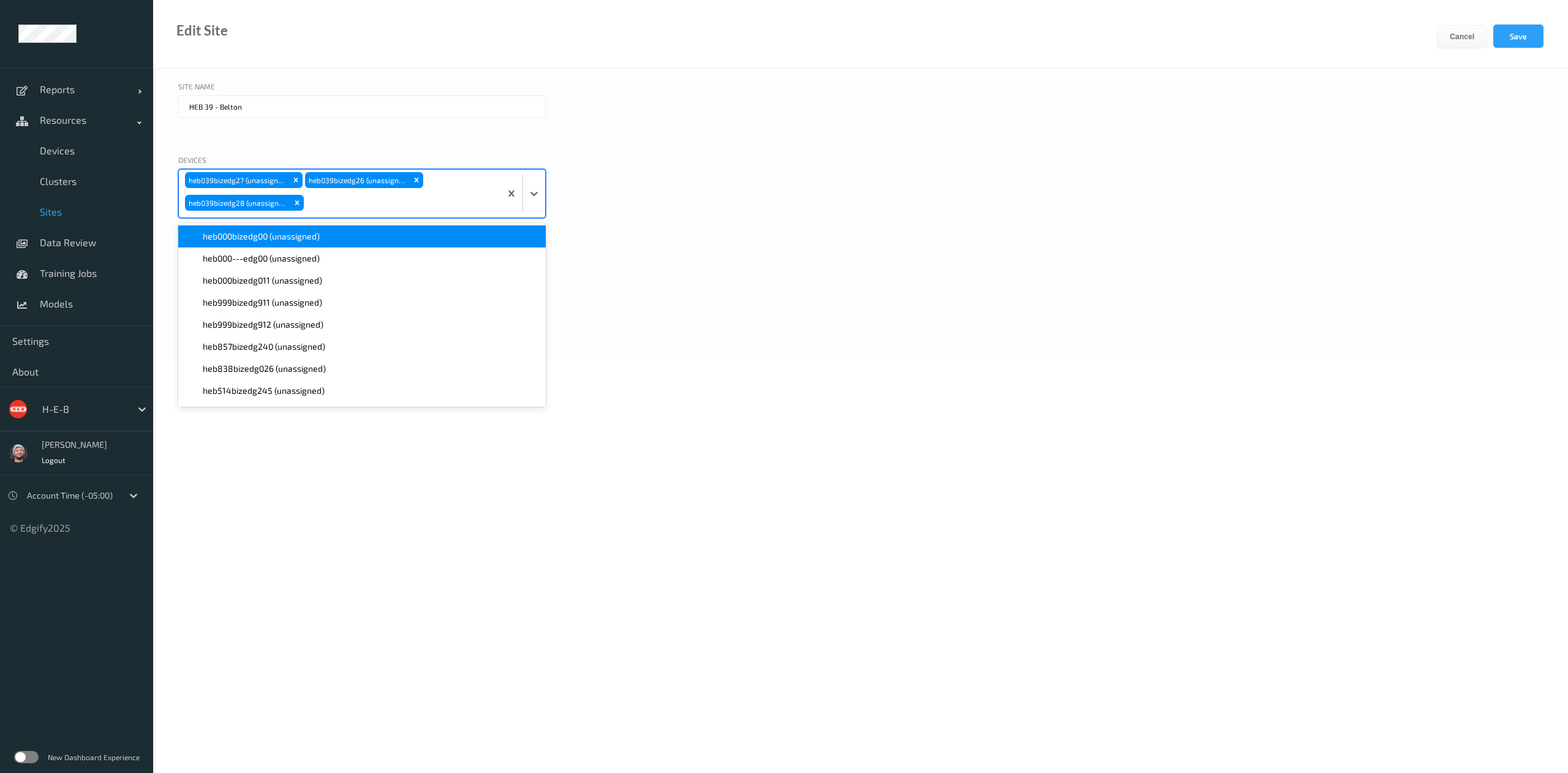
click at [782, 347] on div "Site Name HEB 39 - [PERSON_NAME] Devices option heb039bizedg28 (unassigned), se…" at bounding box center [860, 214] width 1415 height 291
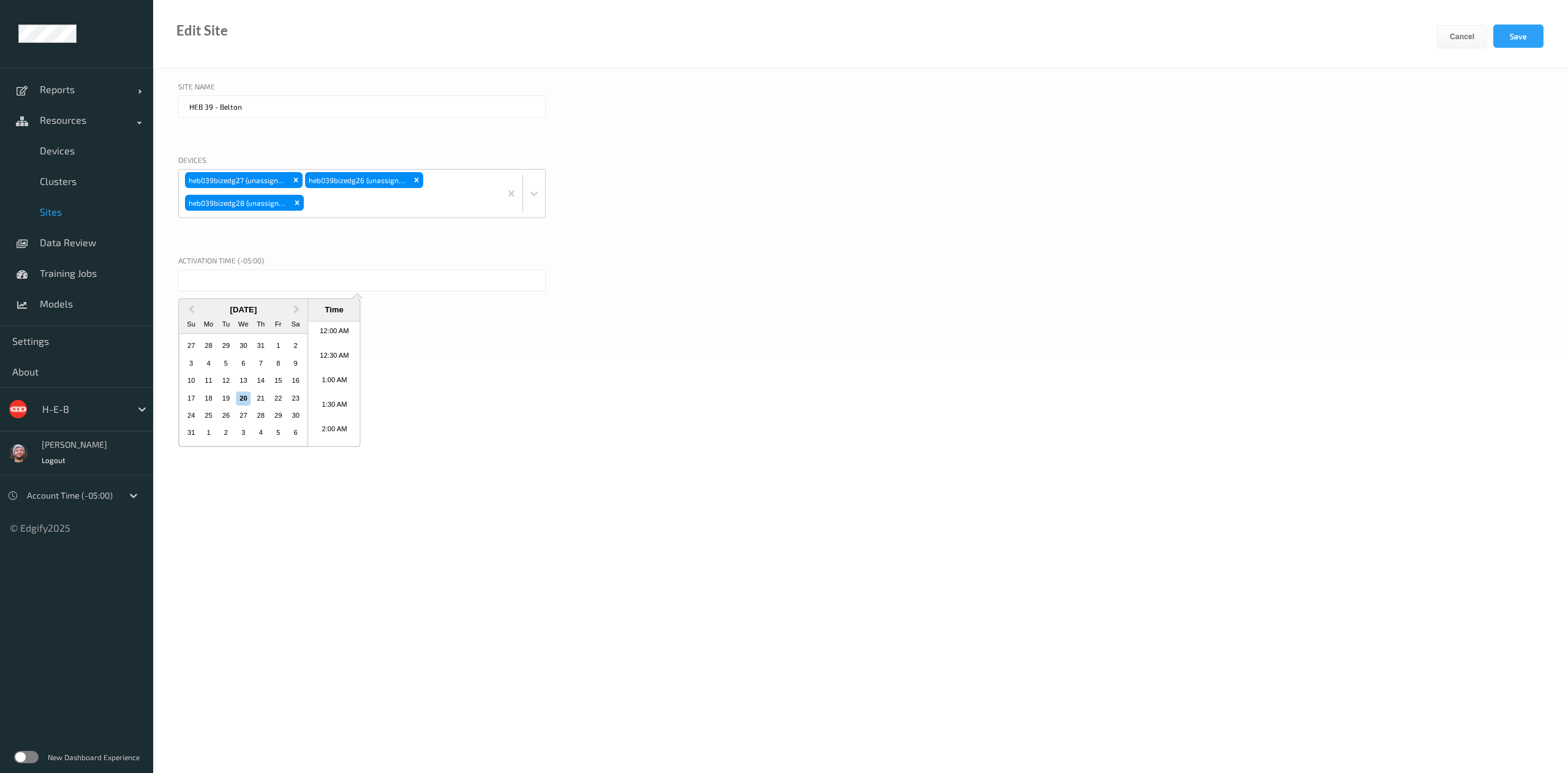
click at [334, 289] on input "text" at bounding box center [362, 280] width 367 height 22
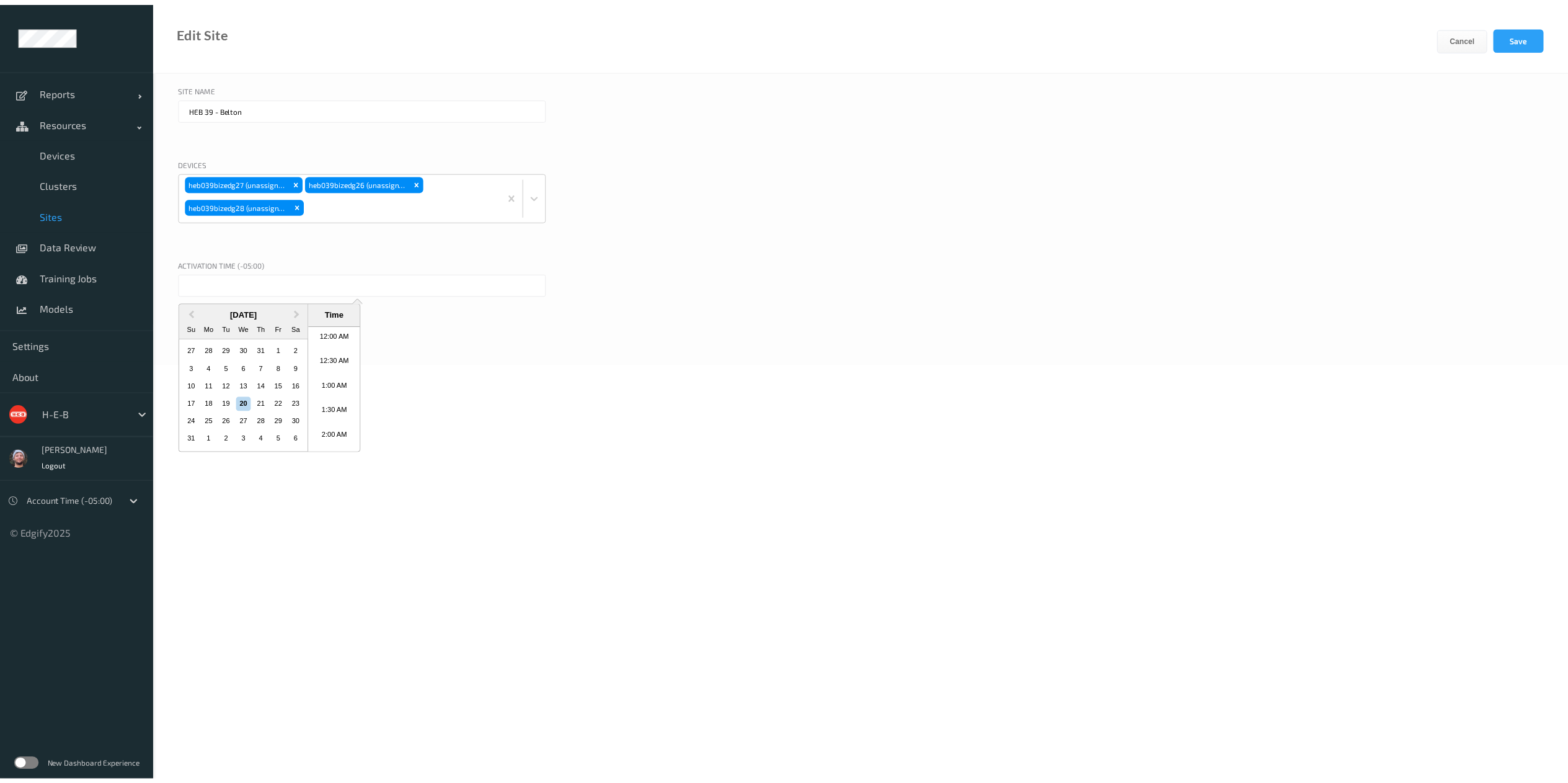
scroll to position [942, 0]
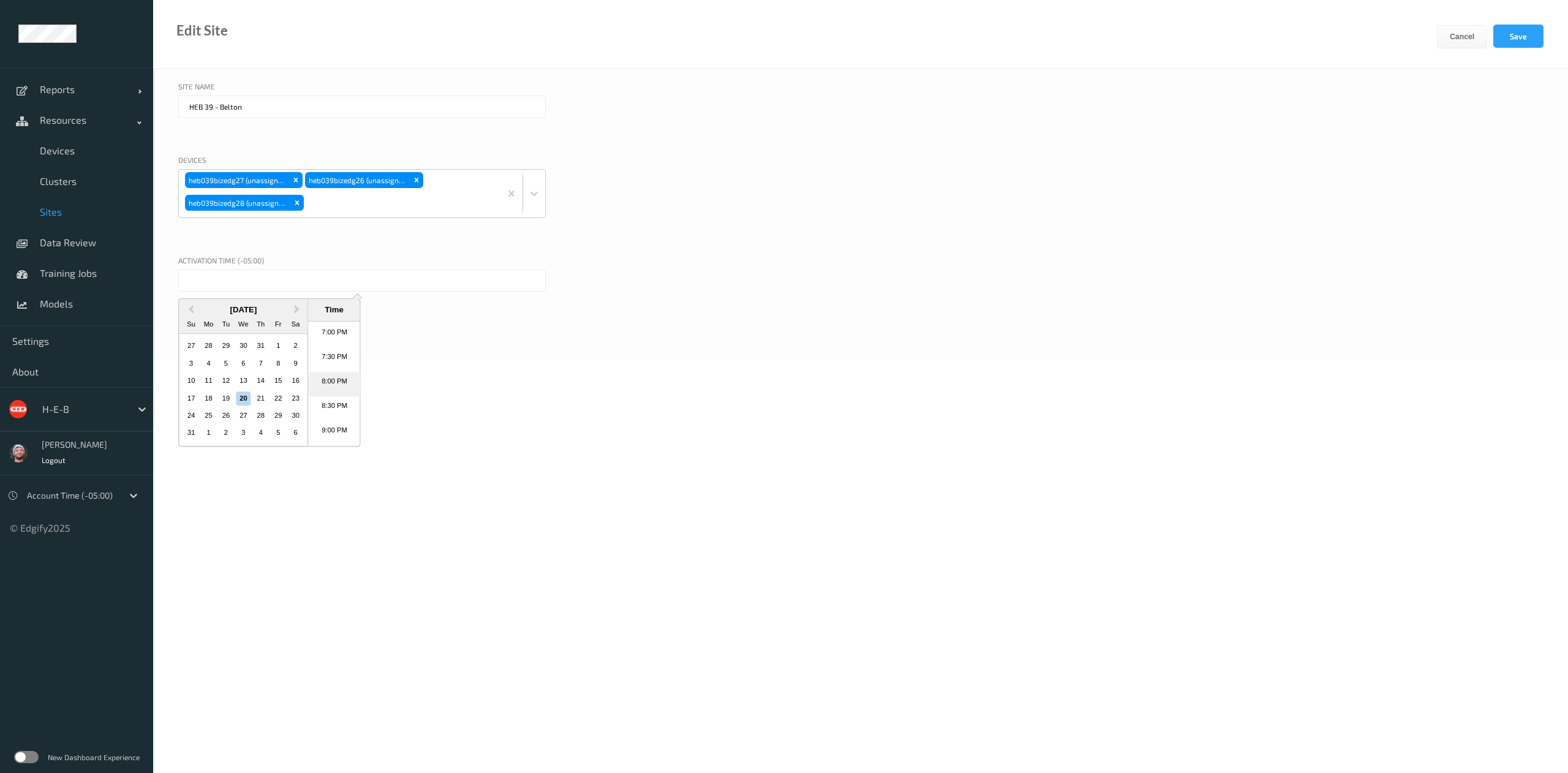
click at [340, 376] on li "8:00 PM" at bounding box center [333, 384] width 52 height 25
type input "[DATE] 8:00 PM"
click at [340, 376] on body "Reports Default Report Customized Report Resources Devices Clusters Sites Data …" at bounding box center [784, 386] width 1568 height 773
click at [1529, 27] on button "Save" at bounding box center [1518, 36] width 50 height 23
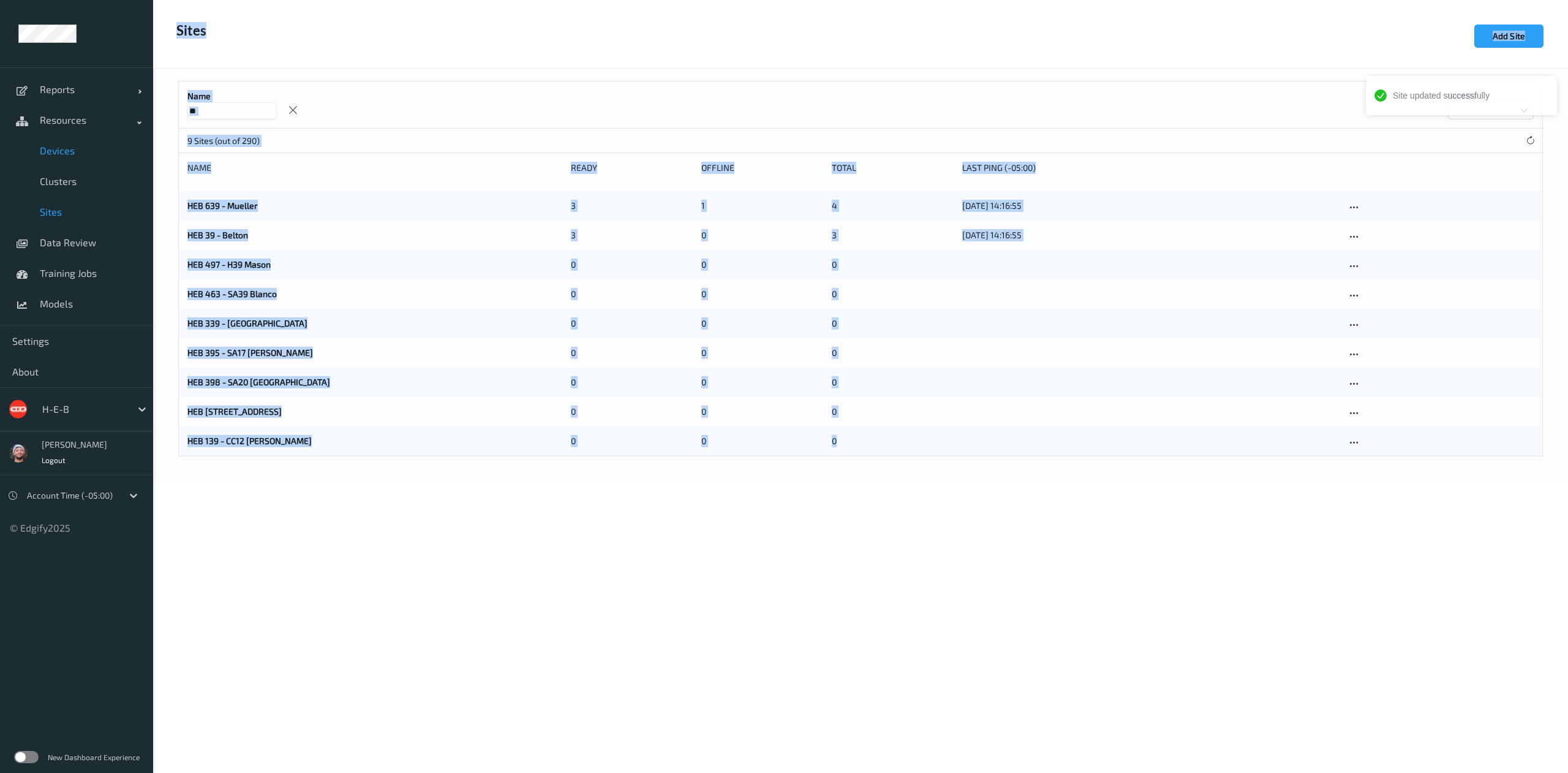
click at [131, 144] on span "Devices" at bounding box center [90, 150] width 101 height 12
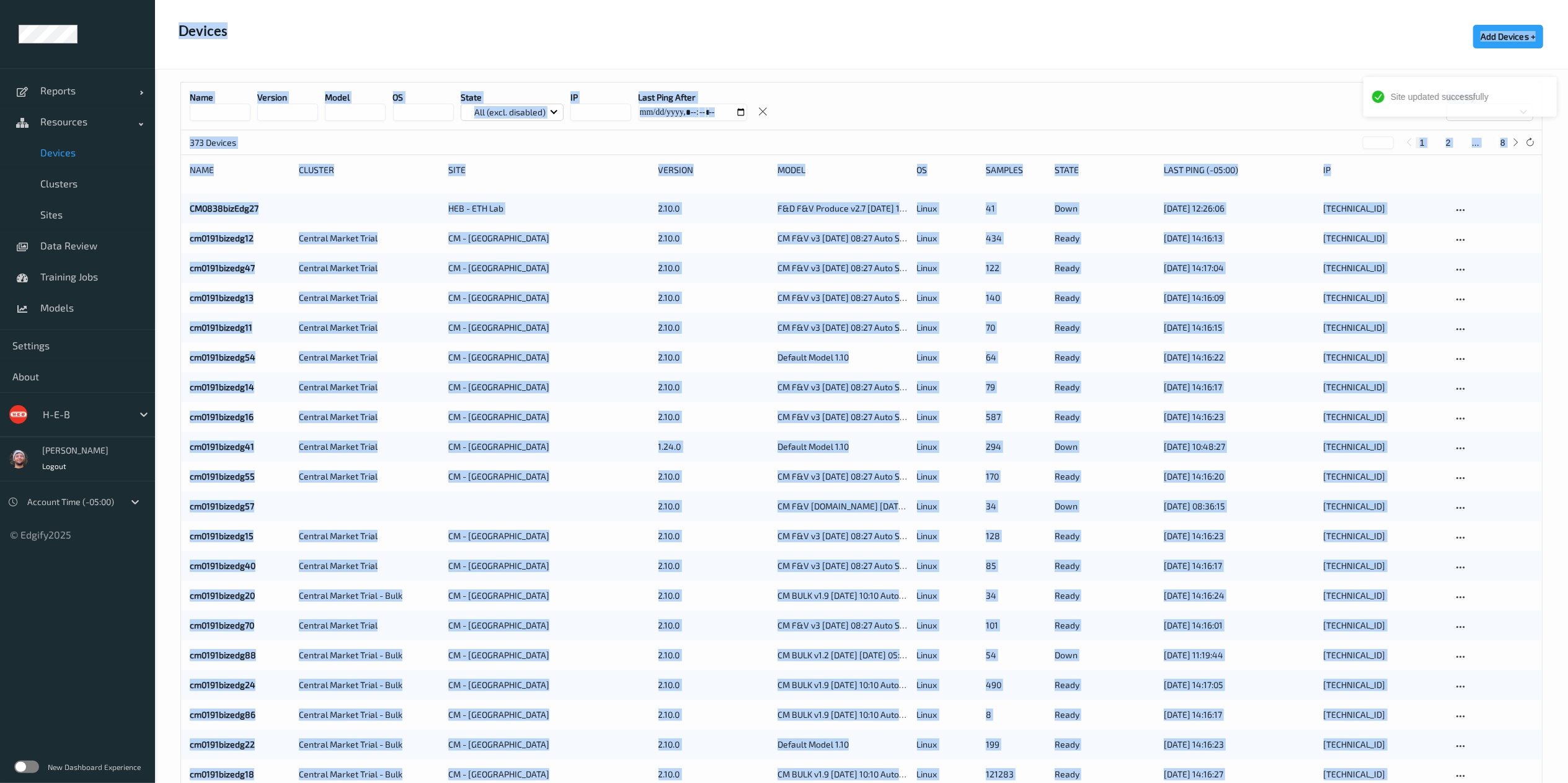
click at [395, 41] on div "Devices Add Devices +" at bounding box center [861, 34] width 1413 height 70
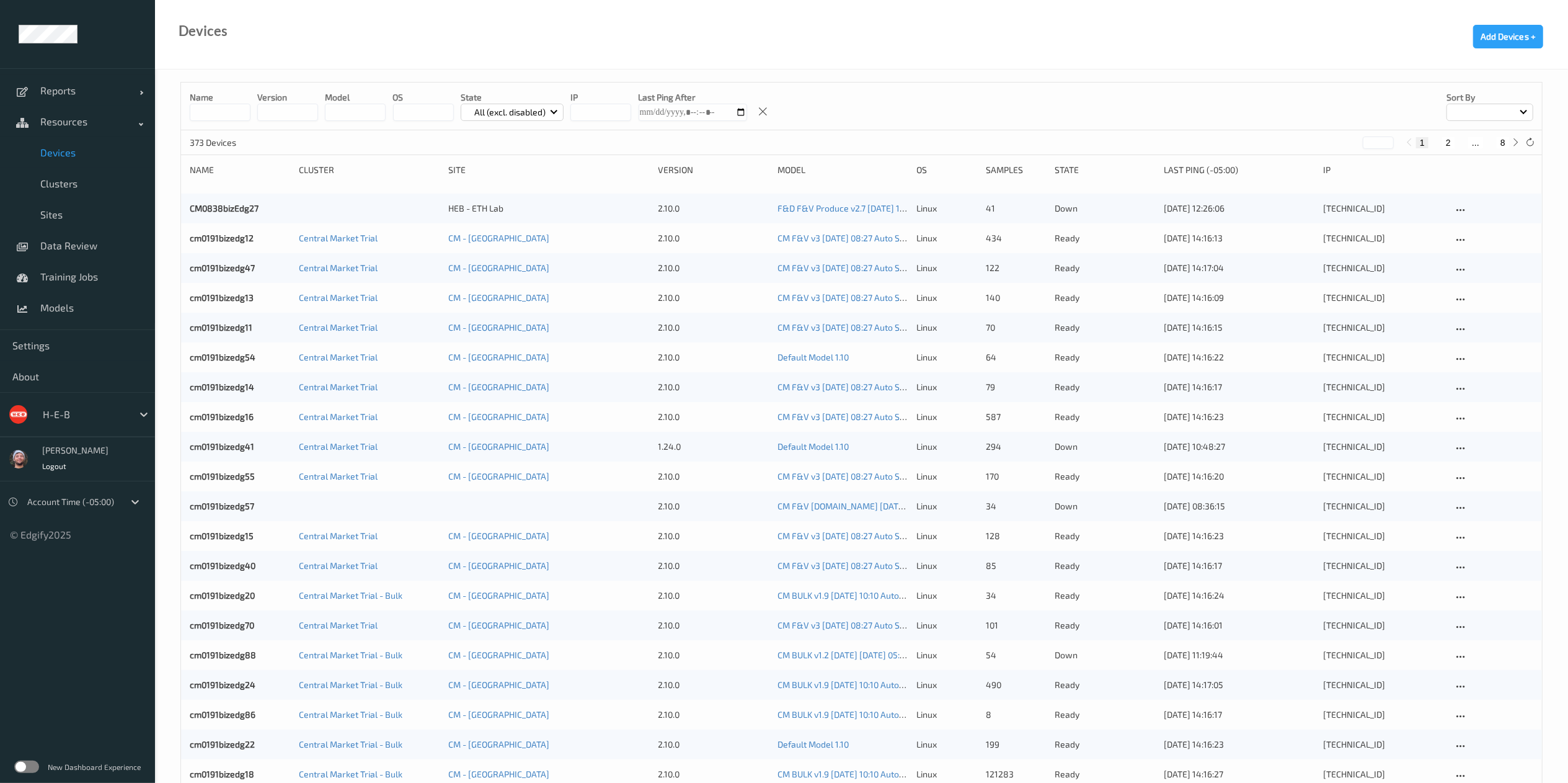
click at [1504, 144] on button "8" at bounding box center [1503, 142] width 13 height 11
type input "*"
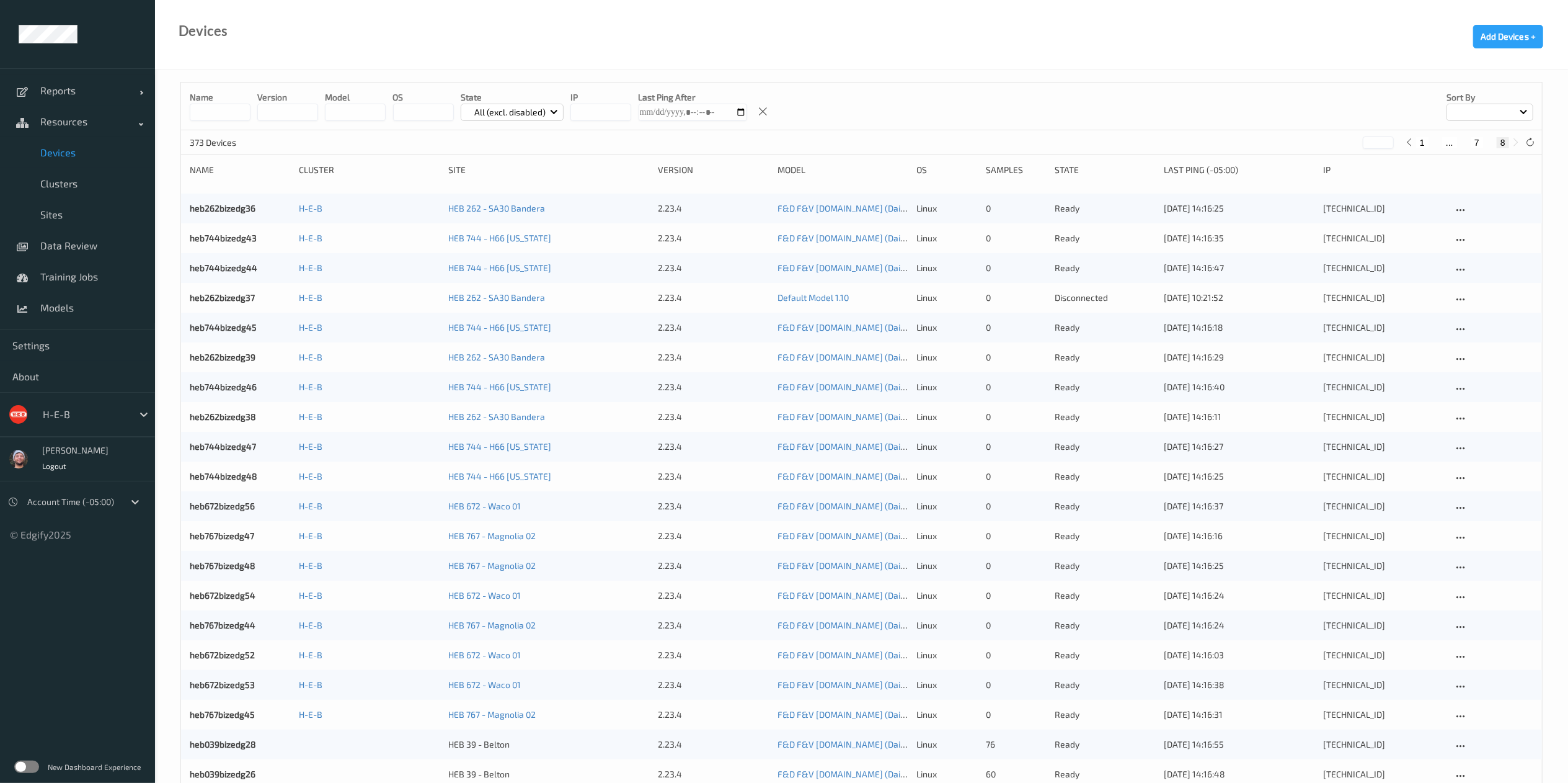
click at [228, 111] on input at bounding box center [220, 113] width 61 height 17
type input "***"
type input "*"
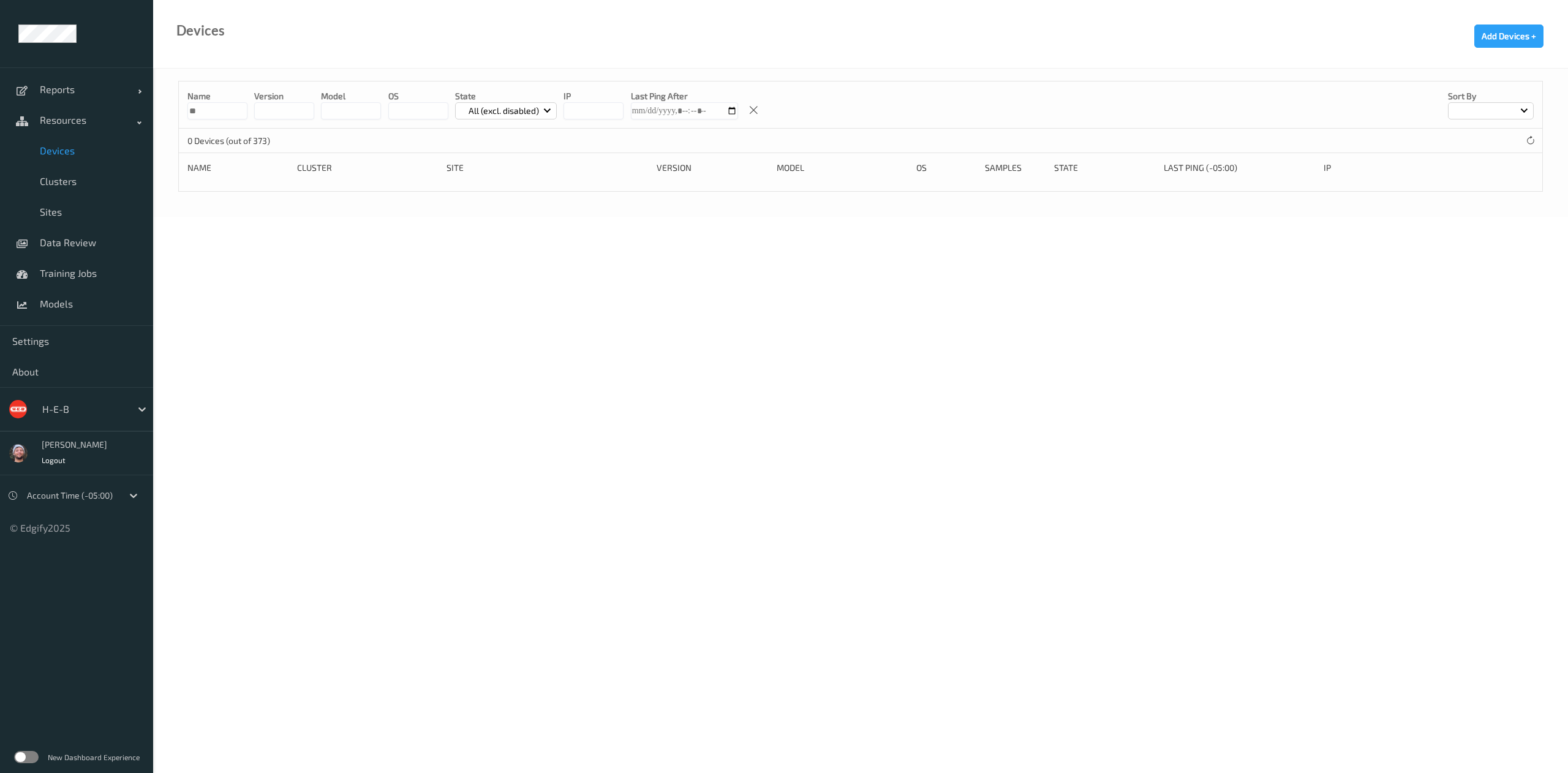
type input "*"
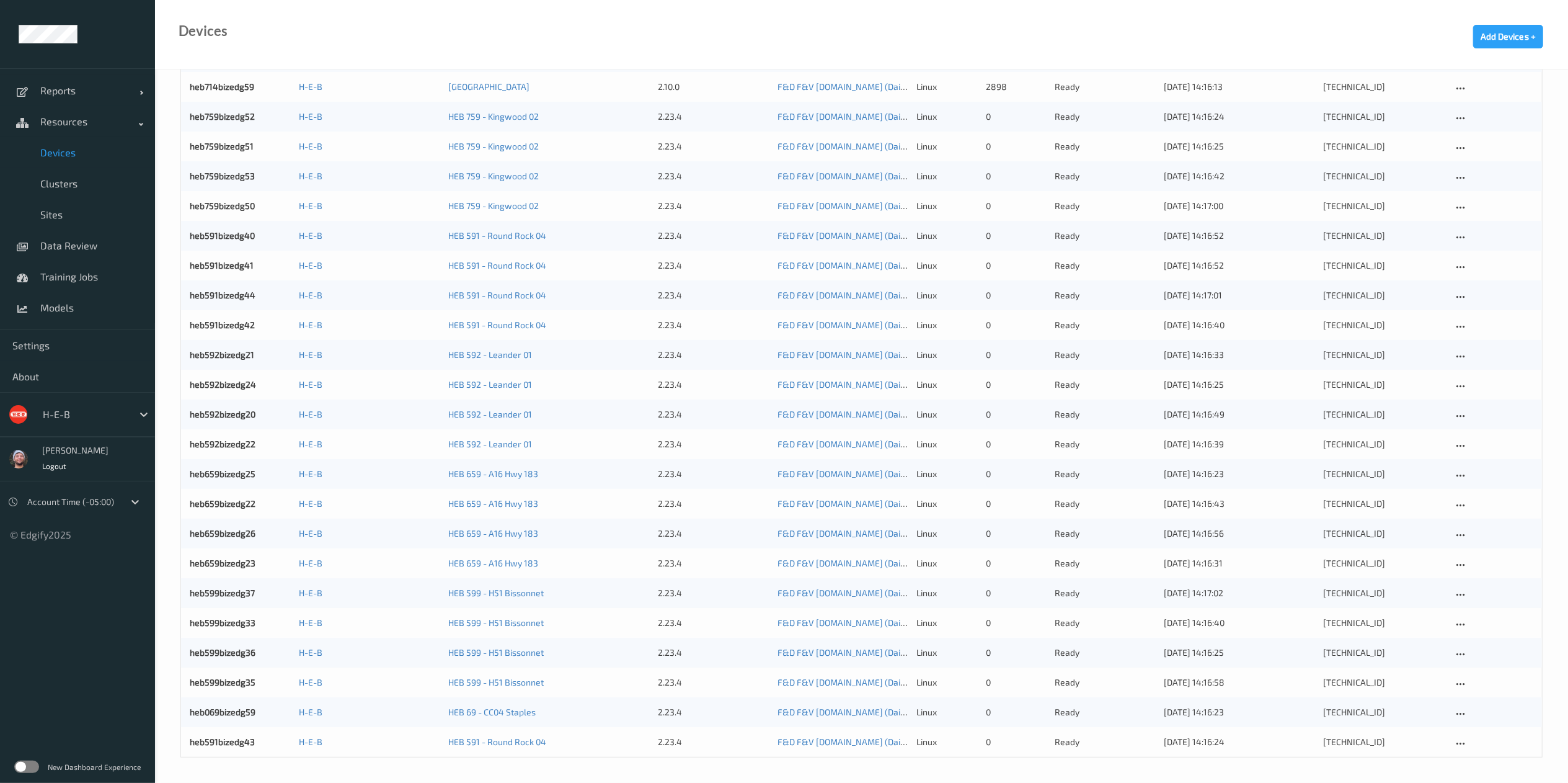
type input "*"
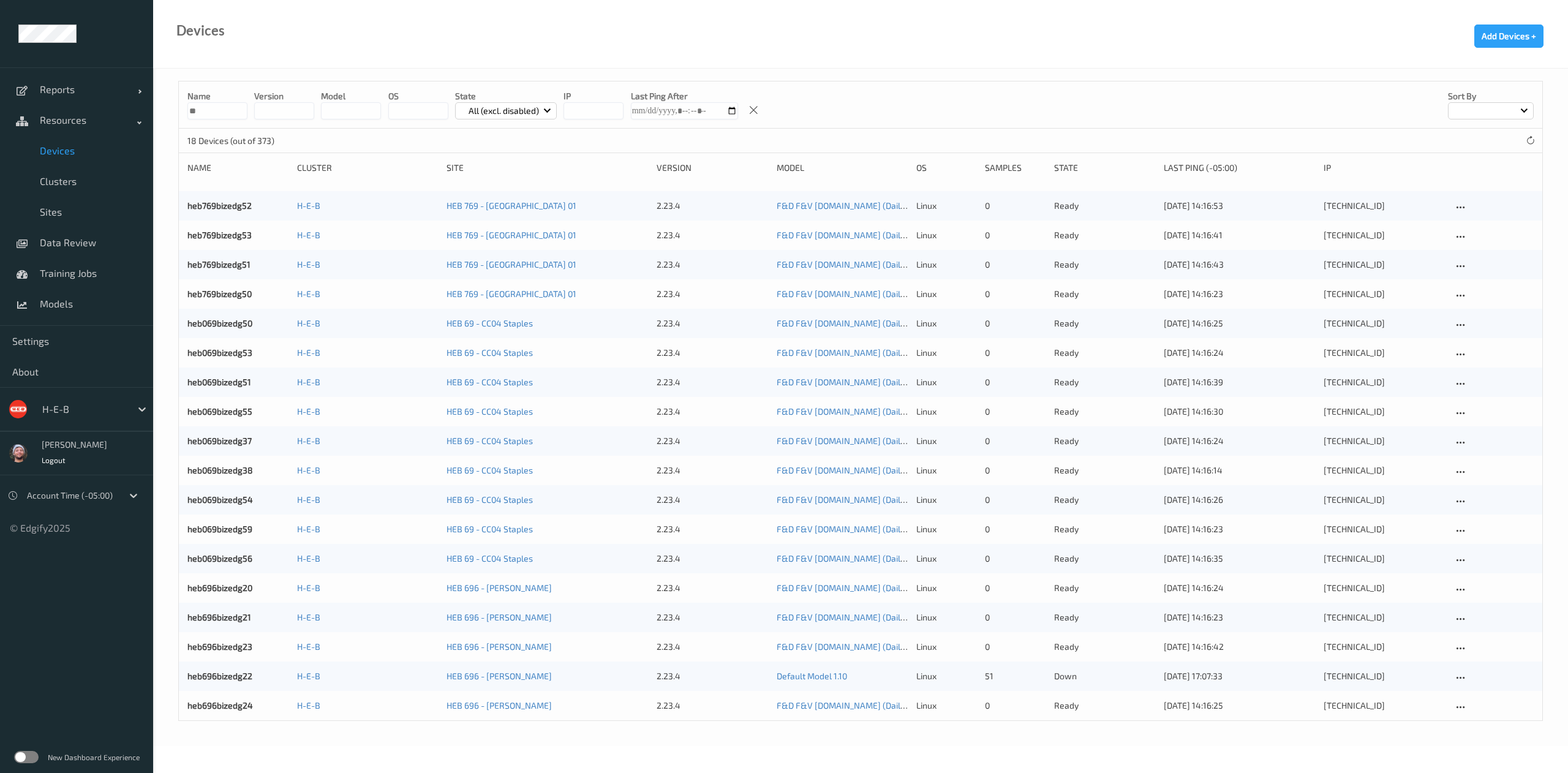
type input "**"
click at [99, 153] on span "Devices" at bounding box center [90, 150] width 101 height 12
click at [238, 107] on input "**" at bounding box center [218, 111] width 60 height 17
click at [238, 107] on input at bounding box center [218, 111] width 60 height 17
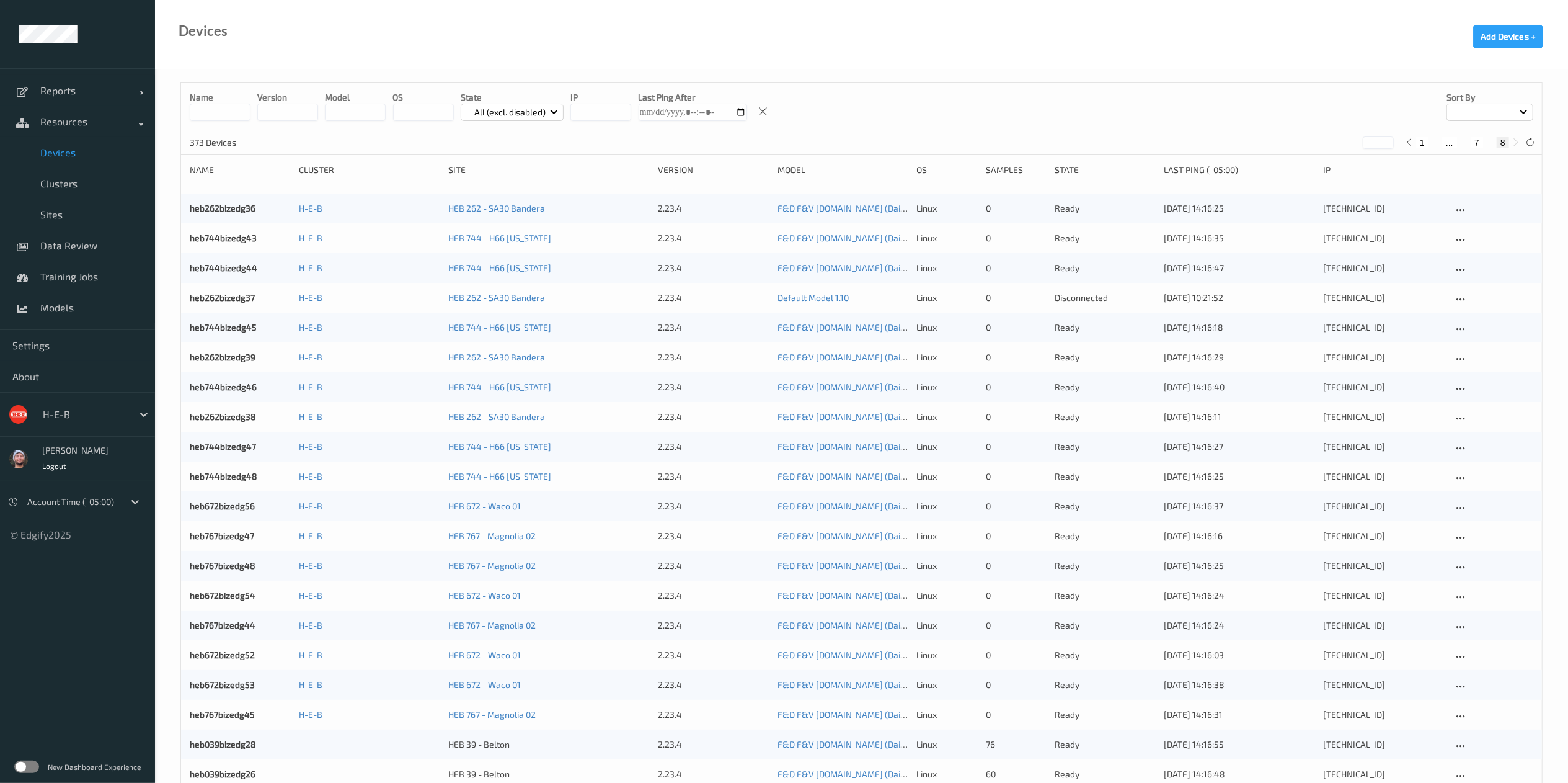
scroll to position [122, 0]
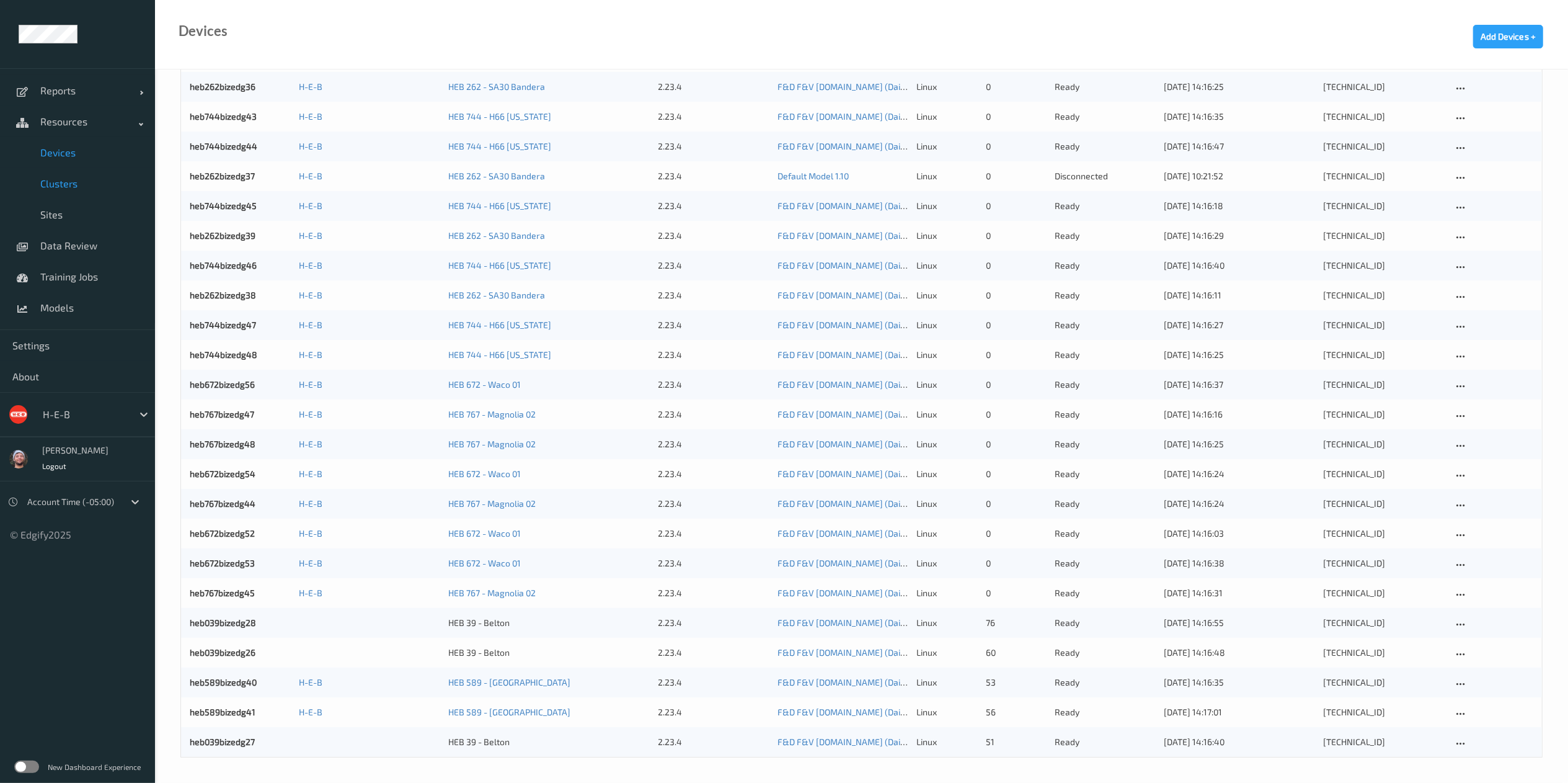
click at [93, 192] on link "Clusters" at bounding box center [77, 184] width 155 height 31
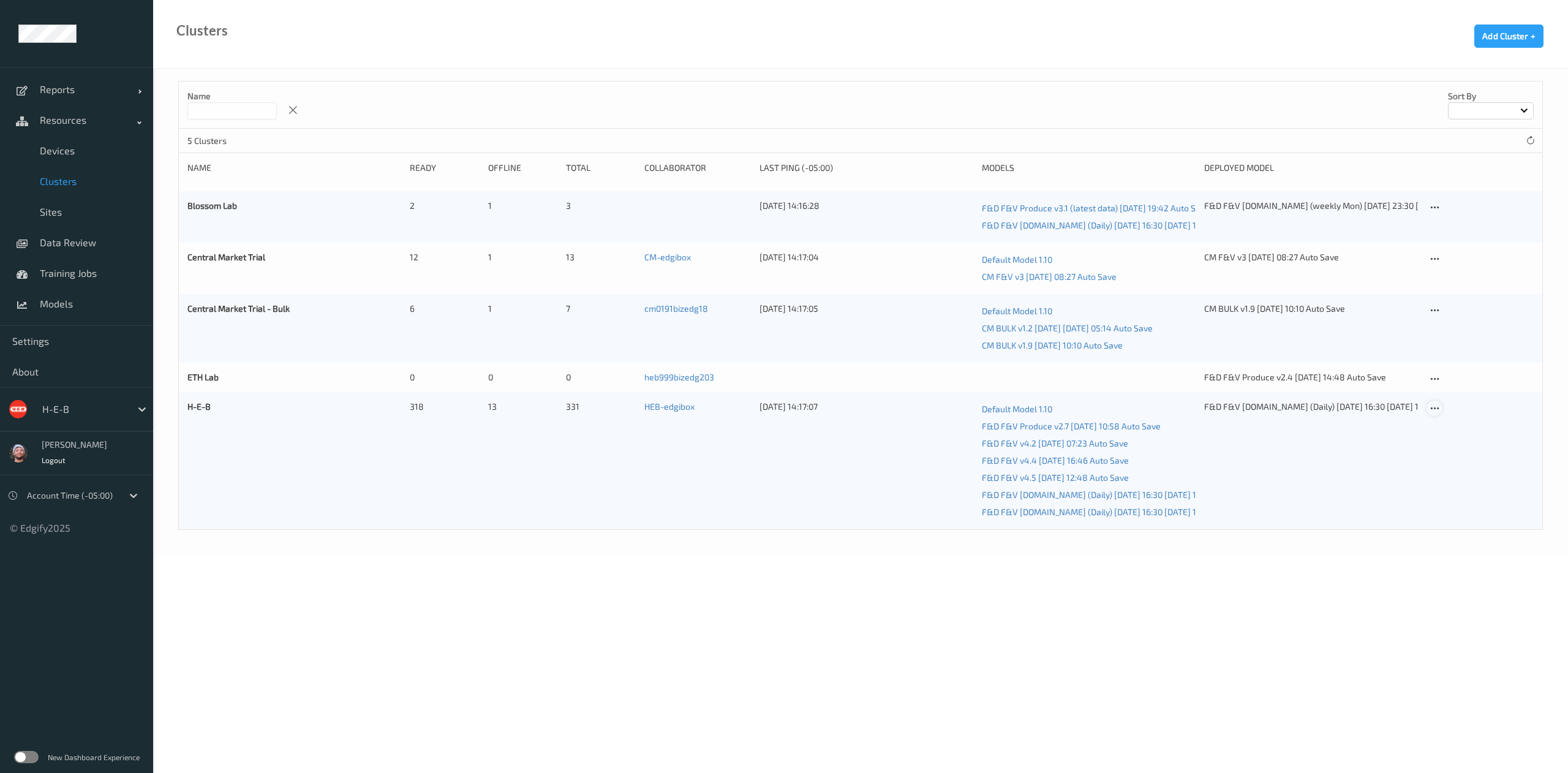
click at [1439, 408] on icon at bounding box center [1435, 408] width 10 height 11
click at [1446, 427] on link "Edit Cluster" at bounding box center [1465, 429] width 76 height 22
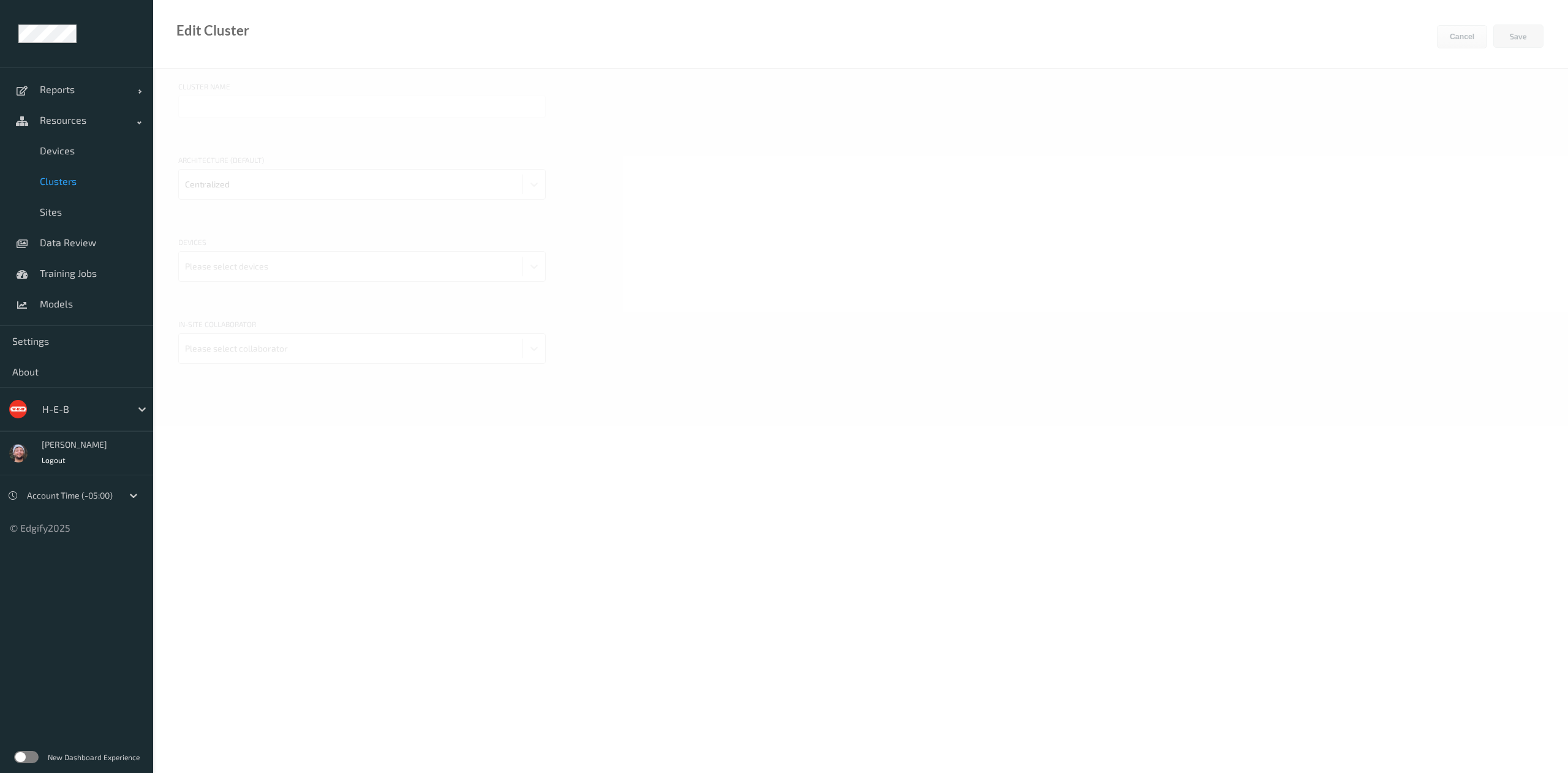
type input "H-E-B"
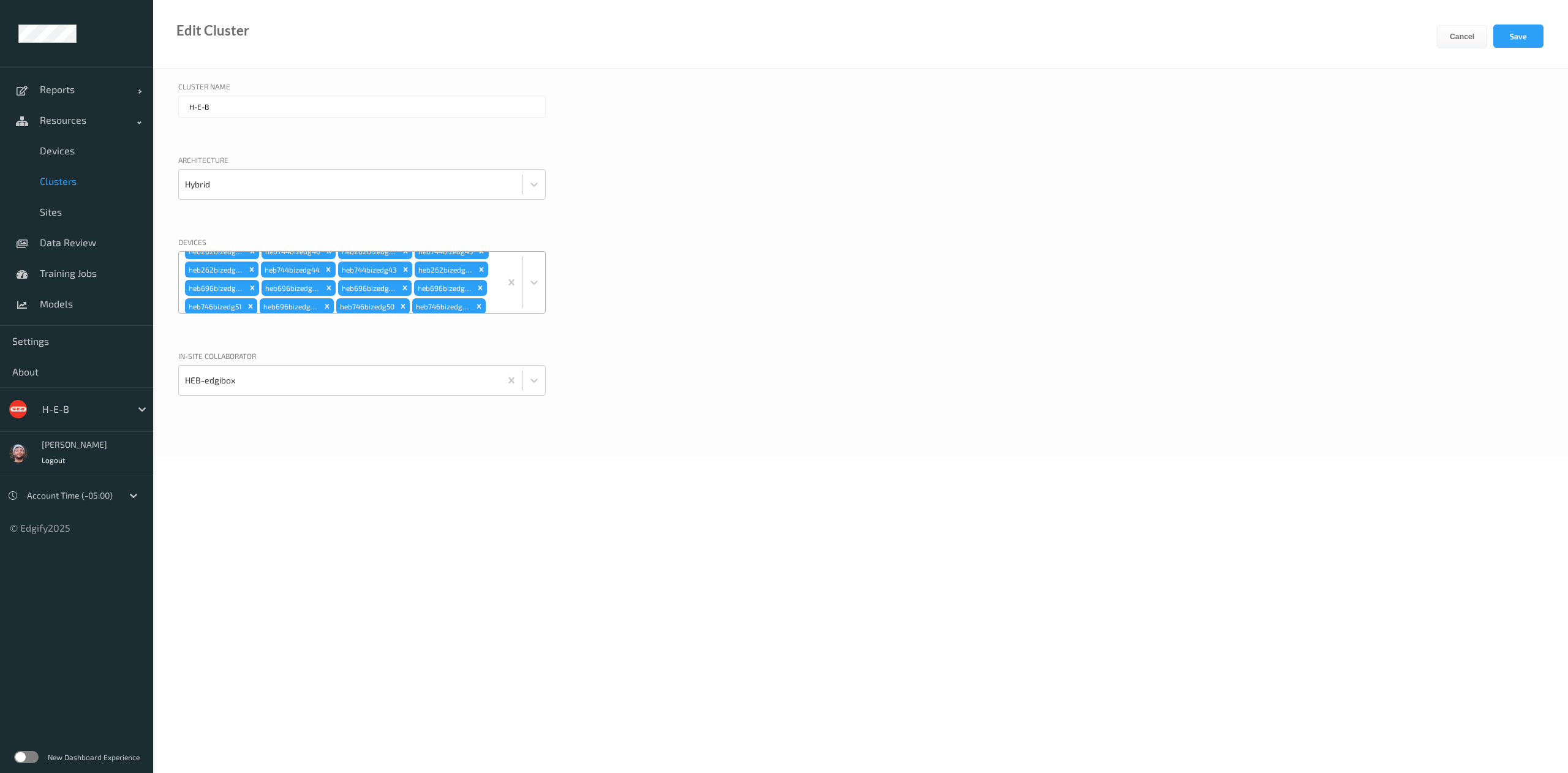
click at [449, 273] on div "heb589bizedg41 heb589bizedg40 heb767bizedg45 heb672bizedg53 heb672bizedg52 heb7…" at bounding box center [340, 282] width 322 height 61
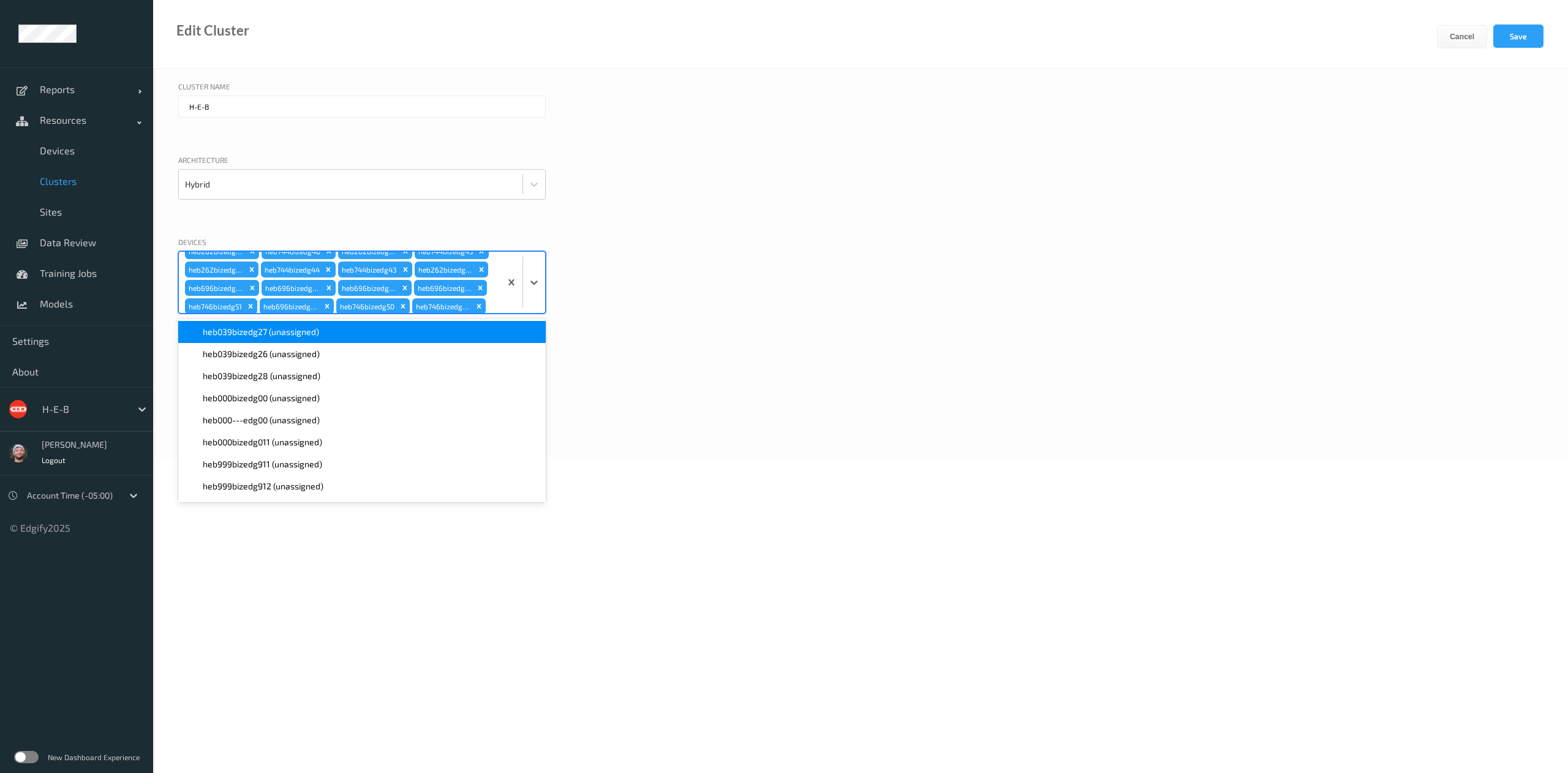
scroll to position [1511, 0]
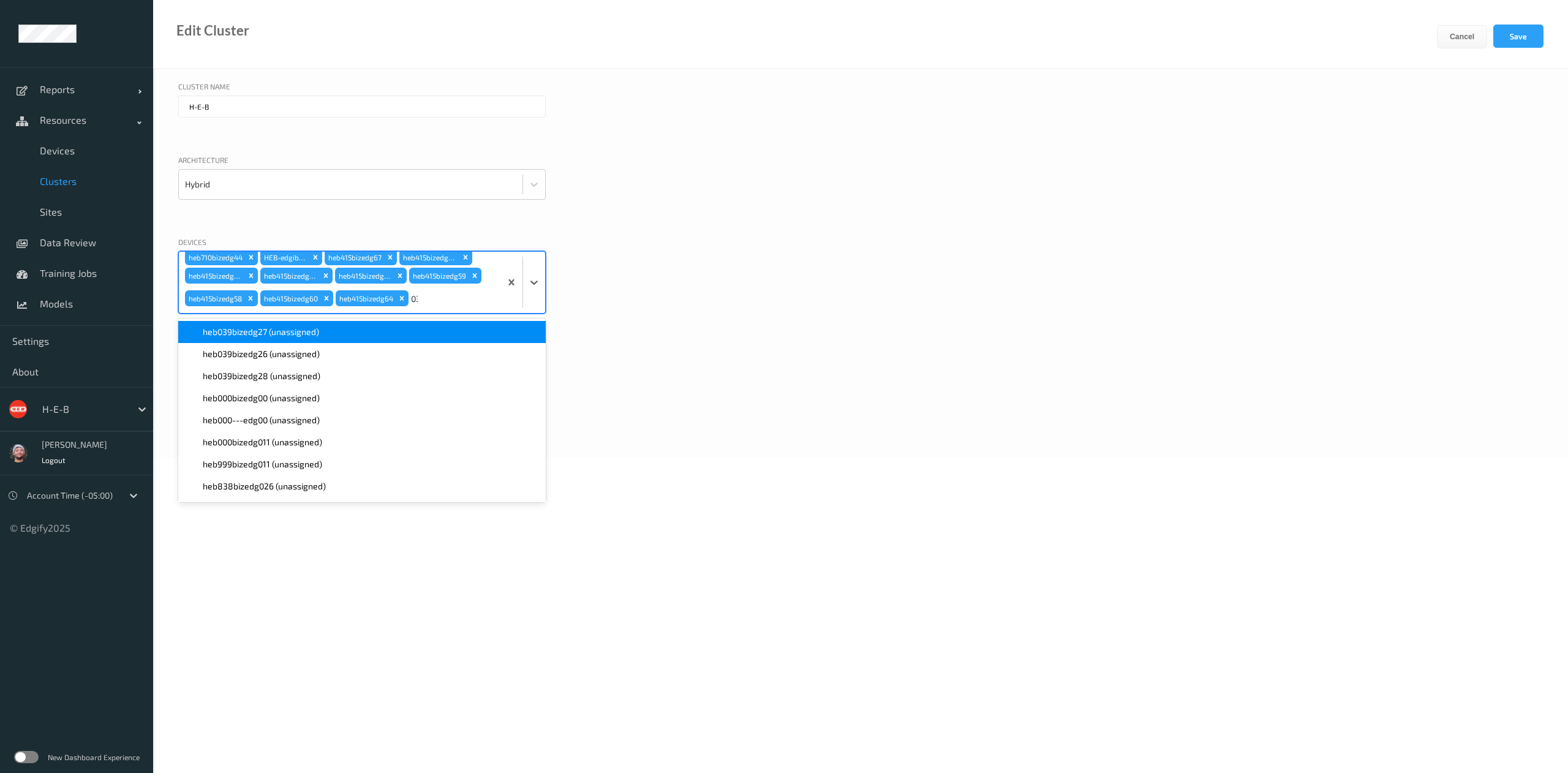
type input "039"
paste input "039"
type input "039"
paste input "039"
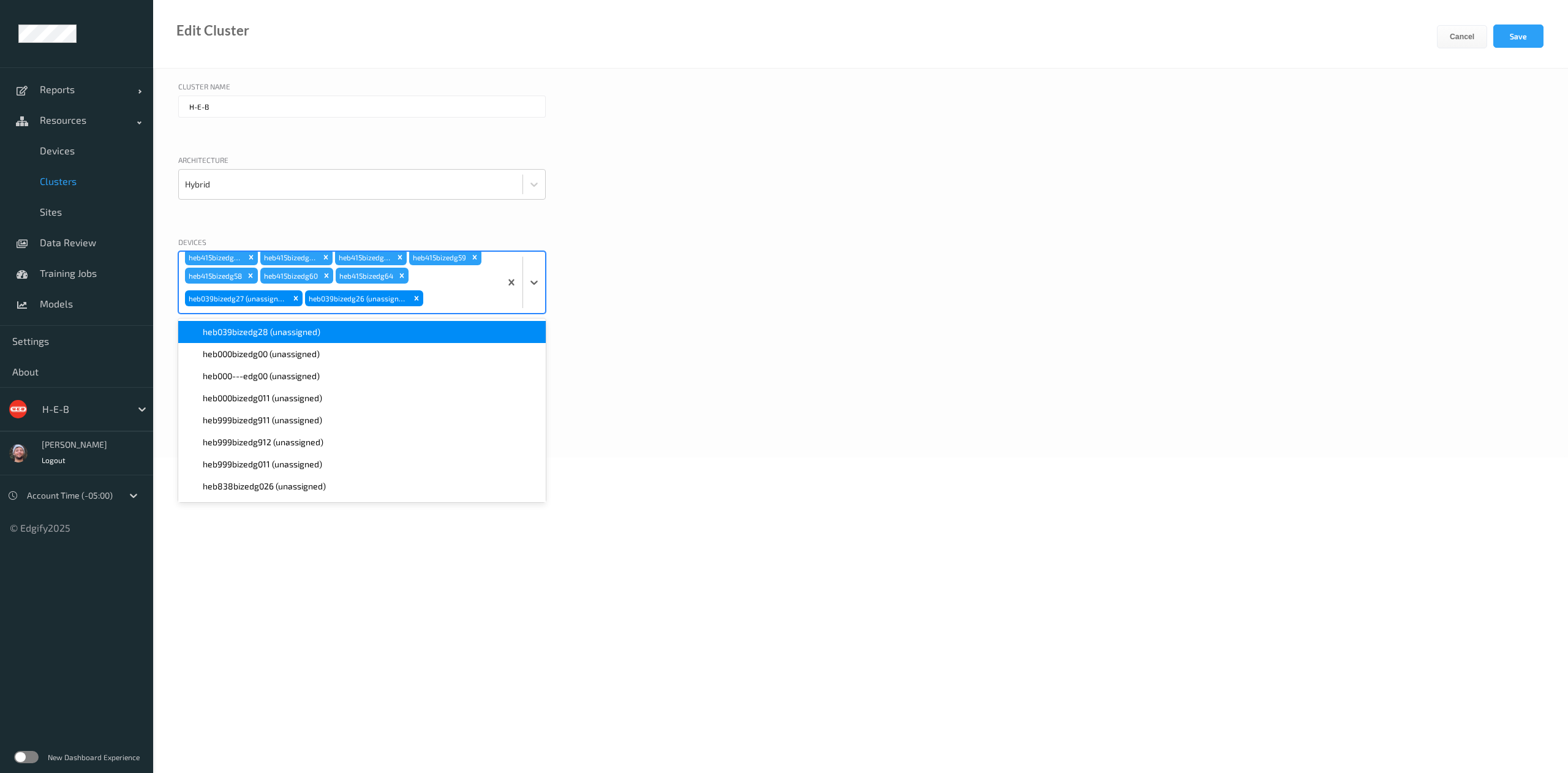
type input "039"
click at [799, 254] on div "Devices option heb039bizedg28 (unassigned), selected. option heb000bizedg00 (un…" at bounding box center [860, 290] width 1364 height 108
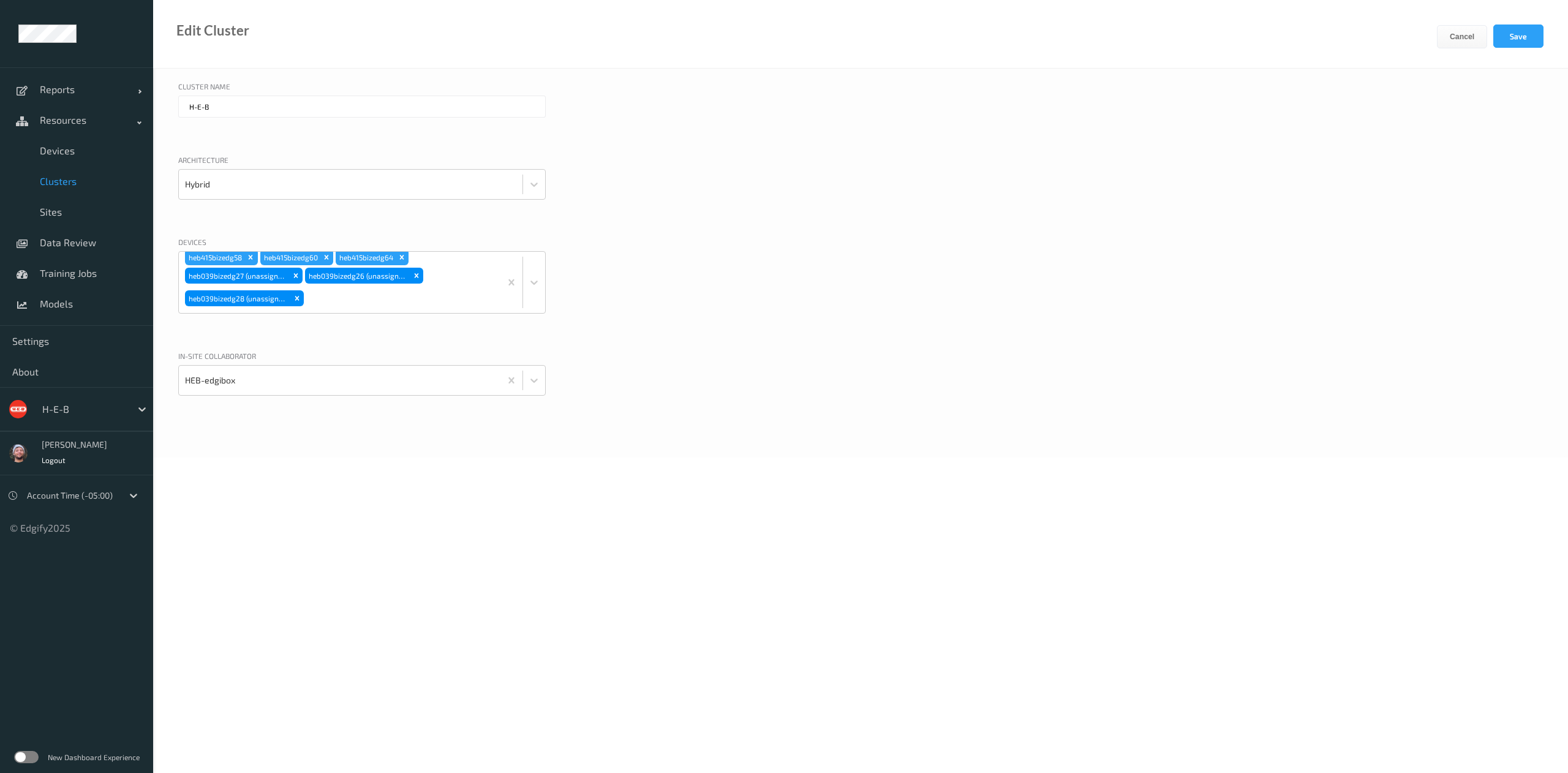
click at [1515, 48] on div "Cancel Save" at bounding box center [1502, 46] width 131 height 43
click at [1515, 40] on button "Save" at bounding box center [1518, 36] width 50 height 23
